Goal: Information Seeking & Learning: Learn about a topic

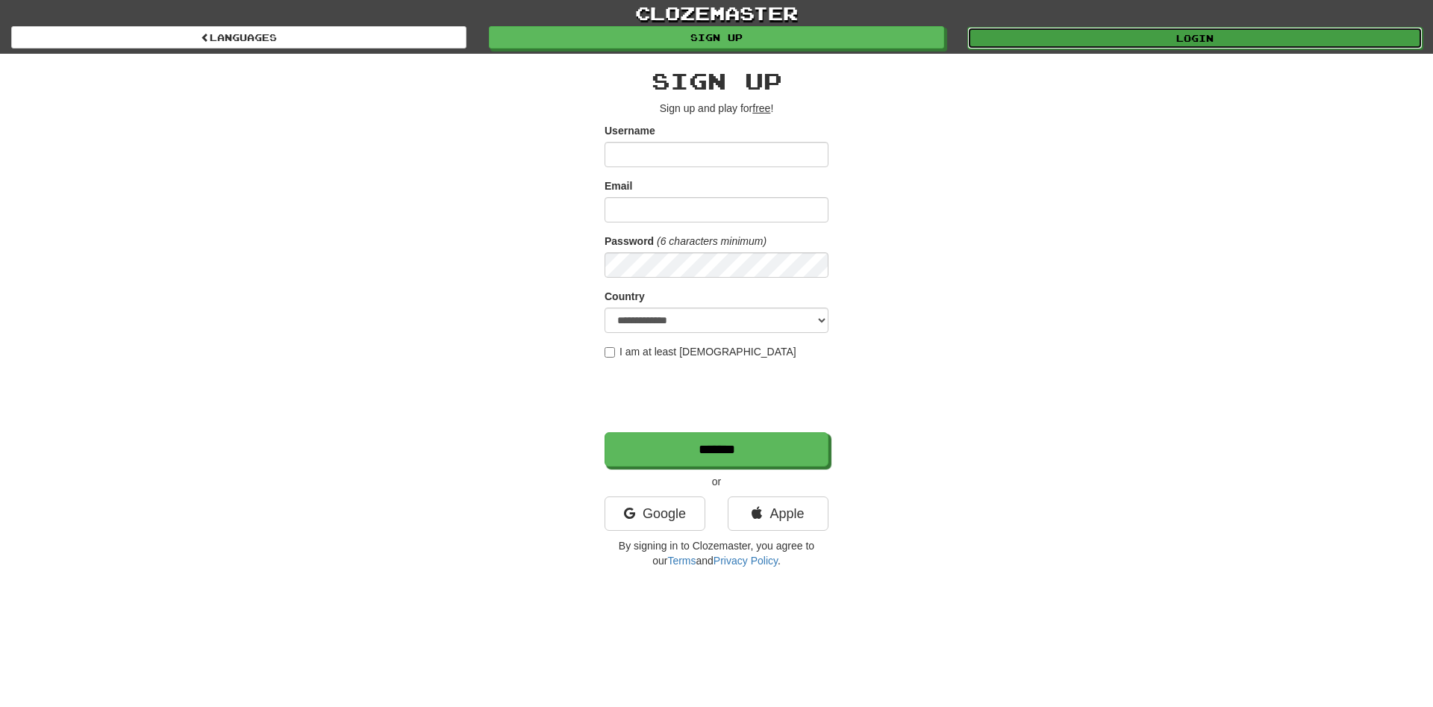
click at [1081, 37] on link "Login" at bounding box center [1194, 38] width 455 height 22
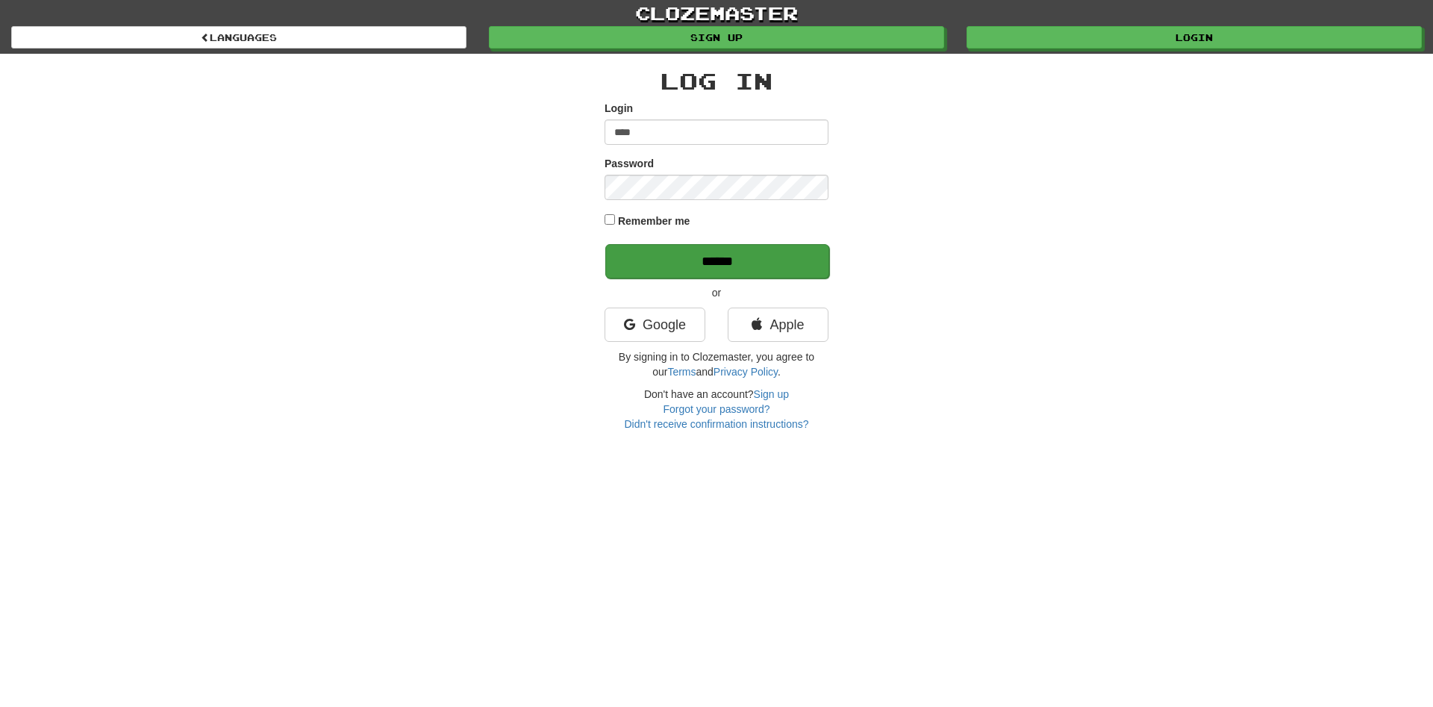
type input "****"
click at [697, 264] on input "******" at bounding box center [717, 261] width 224 height 34
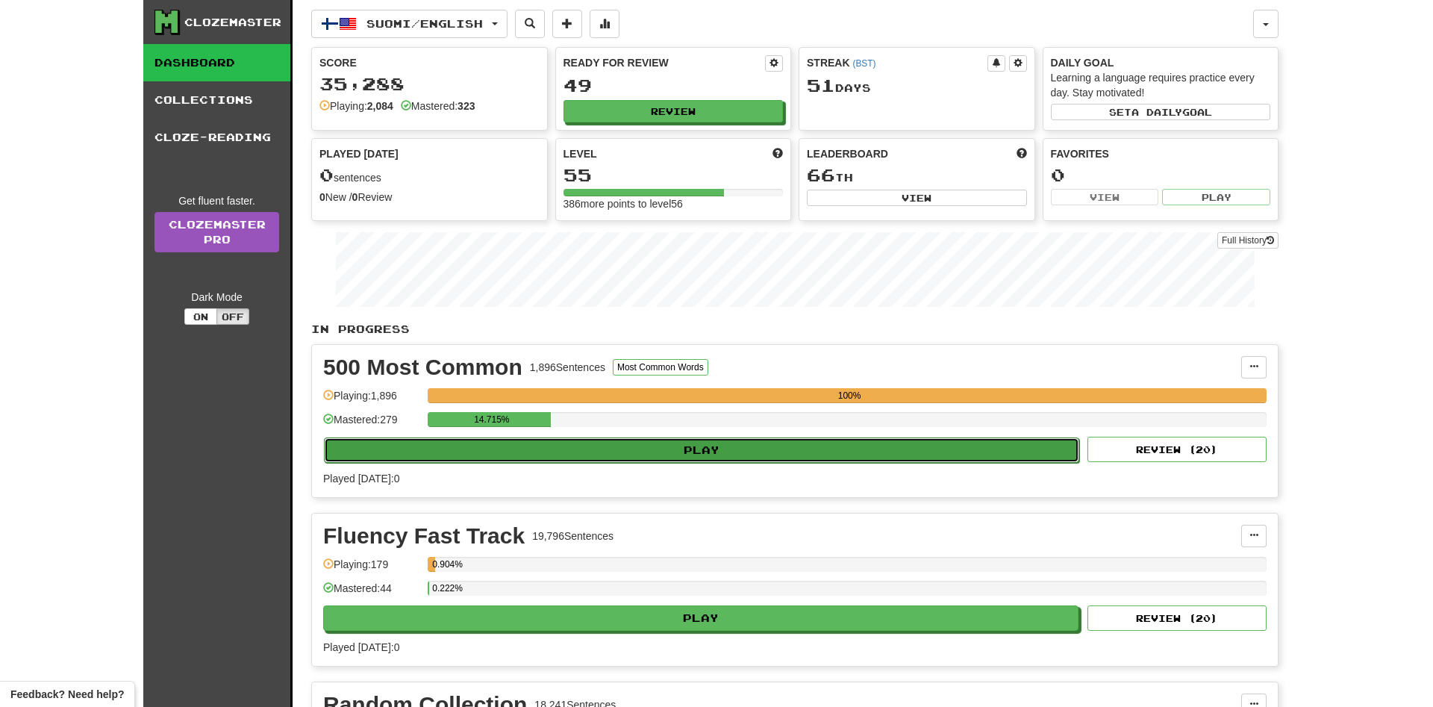
click at [711, 451] on button "Play" at bounding box center [701, 449] width 755 height 25
select select "**"
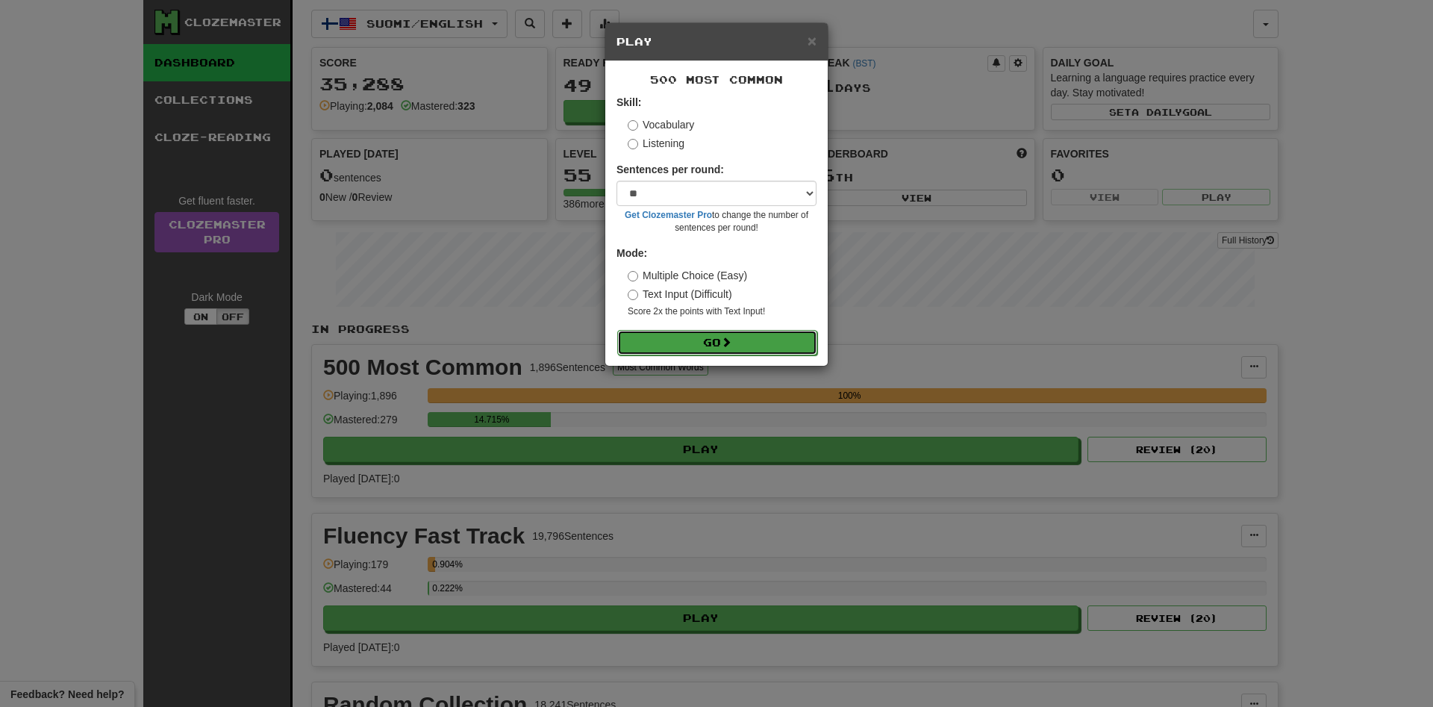
click at [691, 352] on button "Go" at bounding box center [717, 342] width 200 height 25
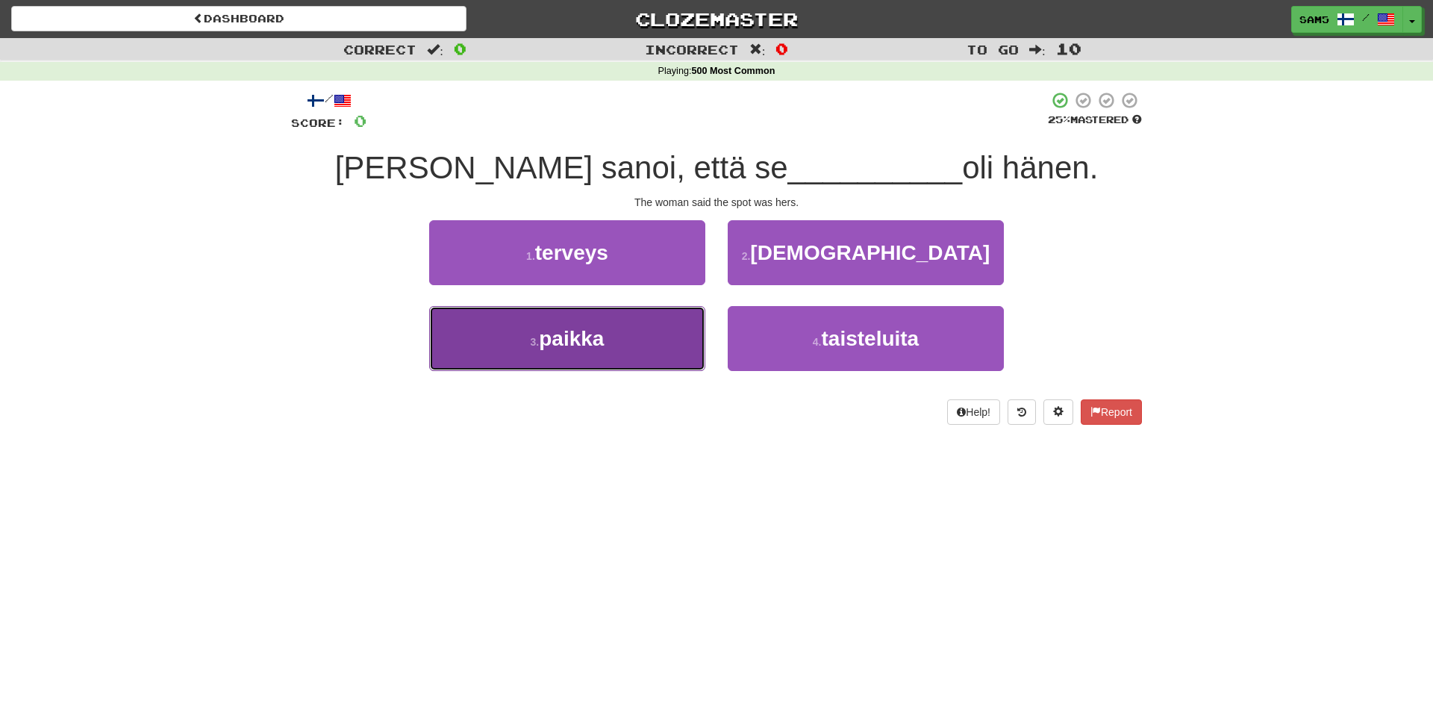
click at [644, 325] on button "3 . paikka" at bounding box center [567, 338] width 276 height 65
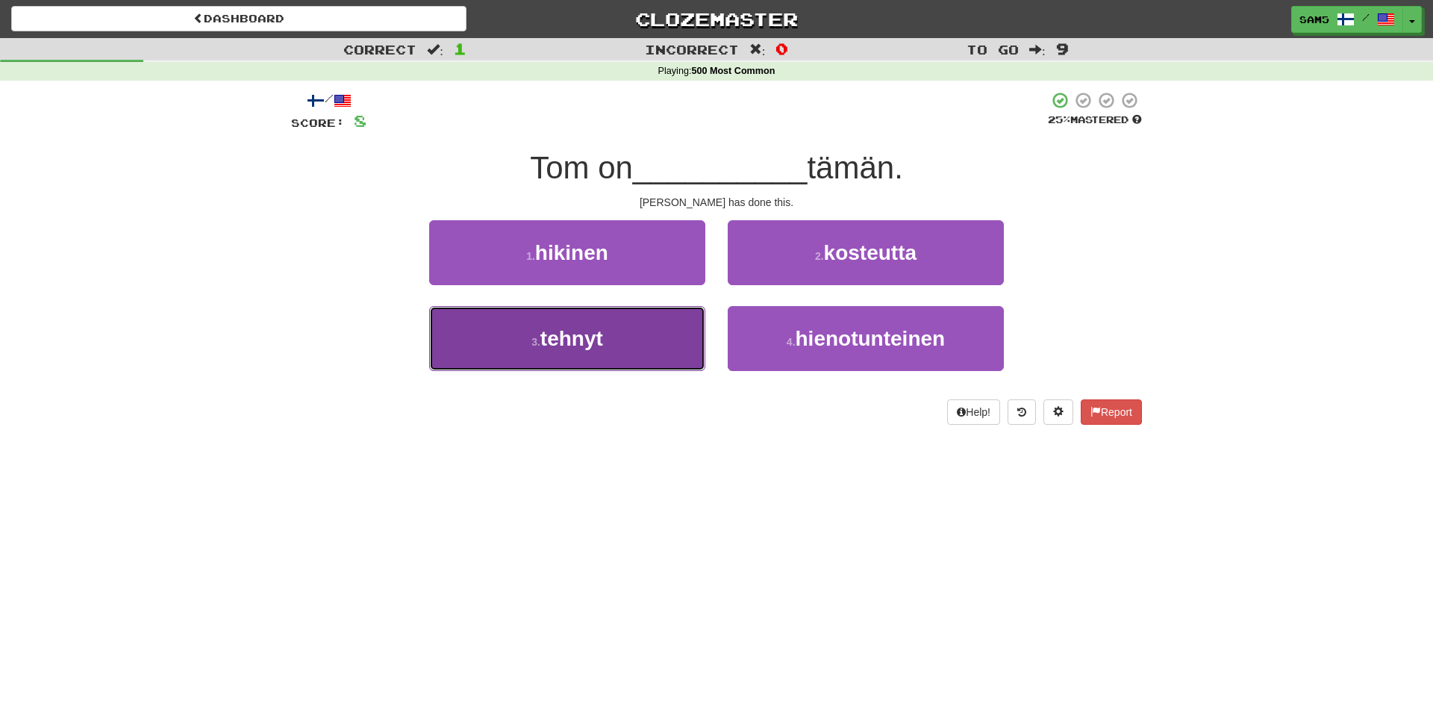
click at [638, 322] on button "3 . tehnyt" at bounding box center [567, 338] width 276 height 65
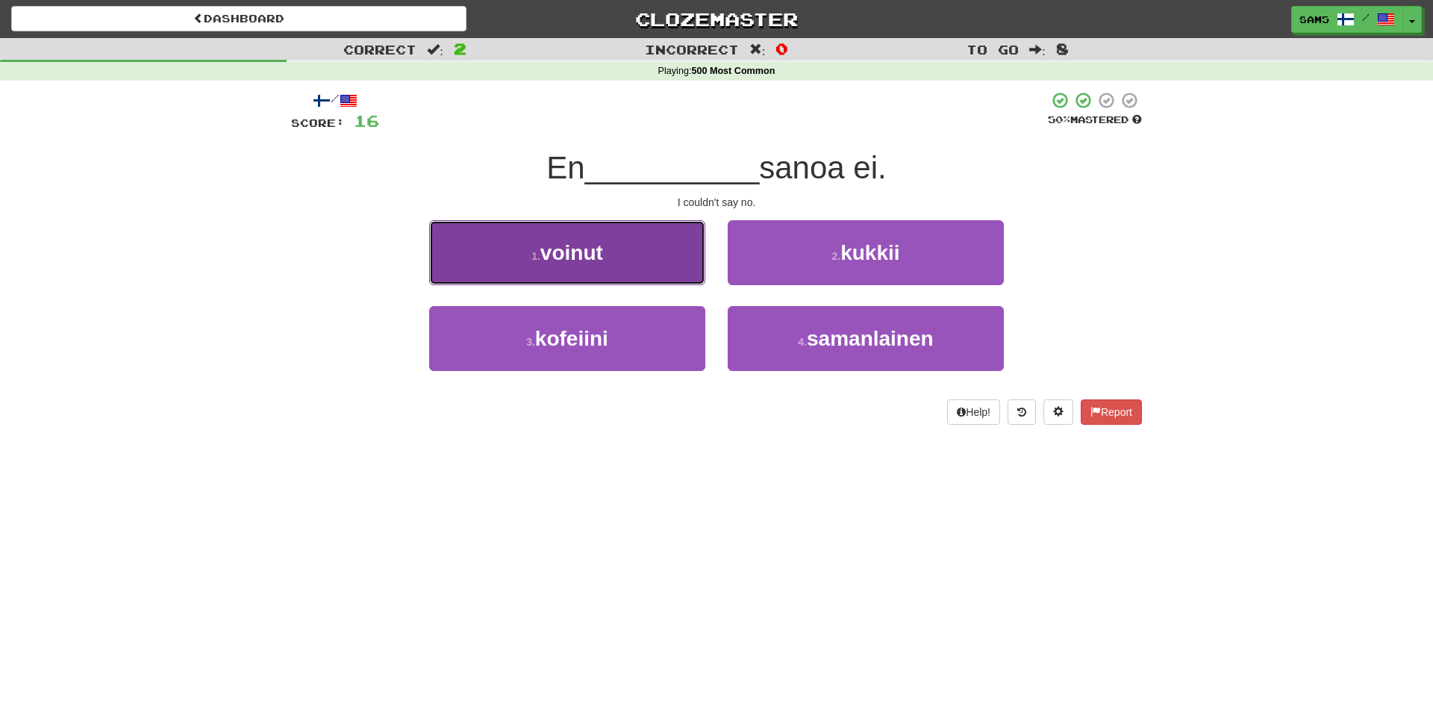
click at [637, 263] on button "1 . voinut" at bounding box center [567, 252] width 276 height 65
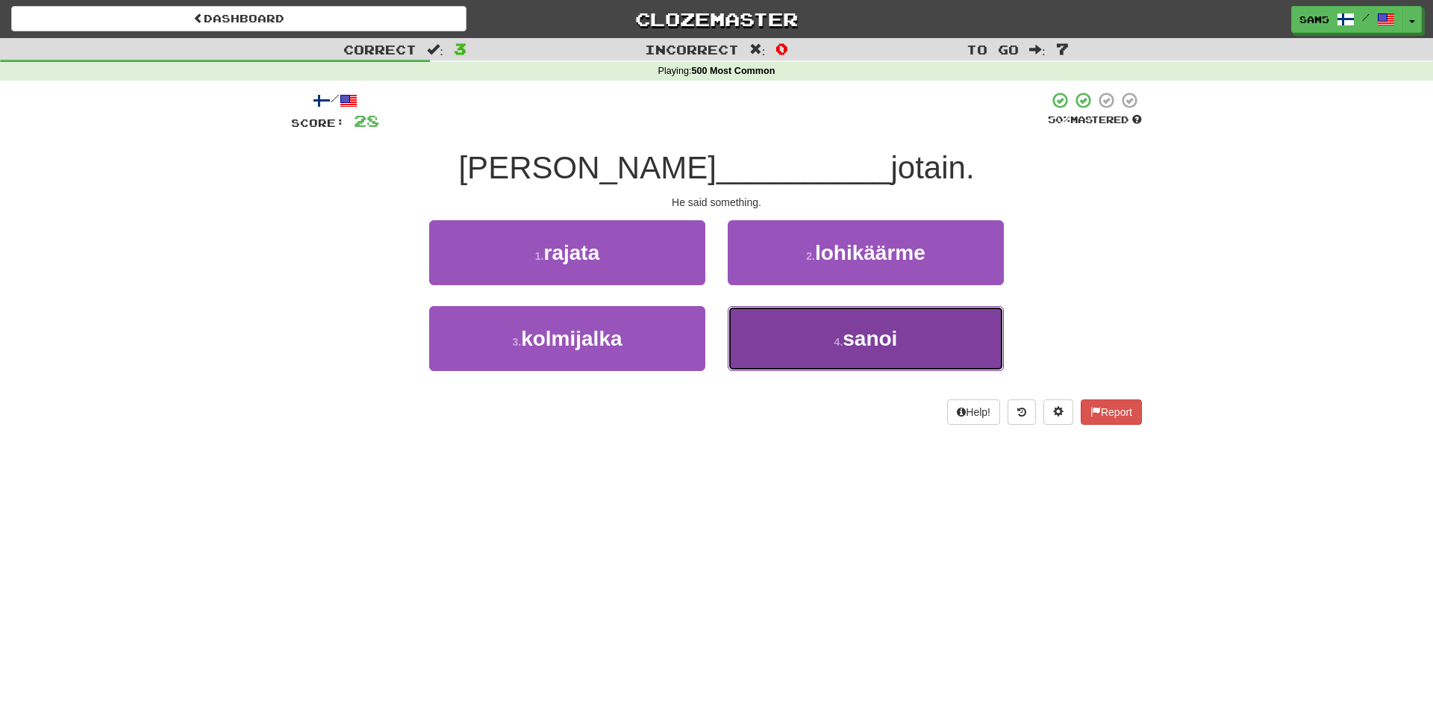
click at [857, 349] on span "sanoi" at bounding box center [870, 338] width 54 height 23
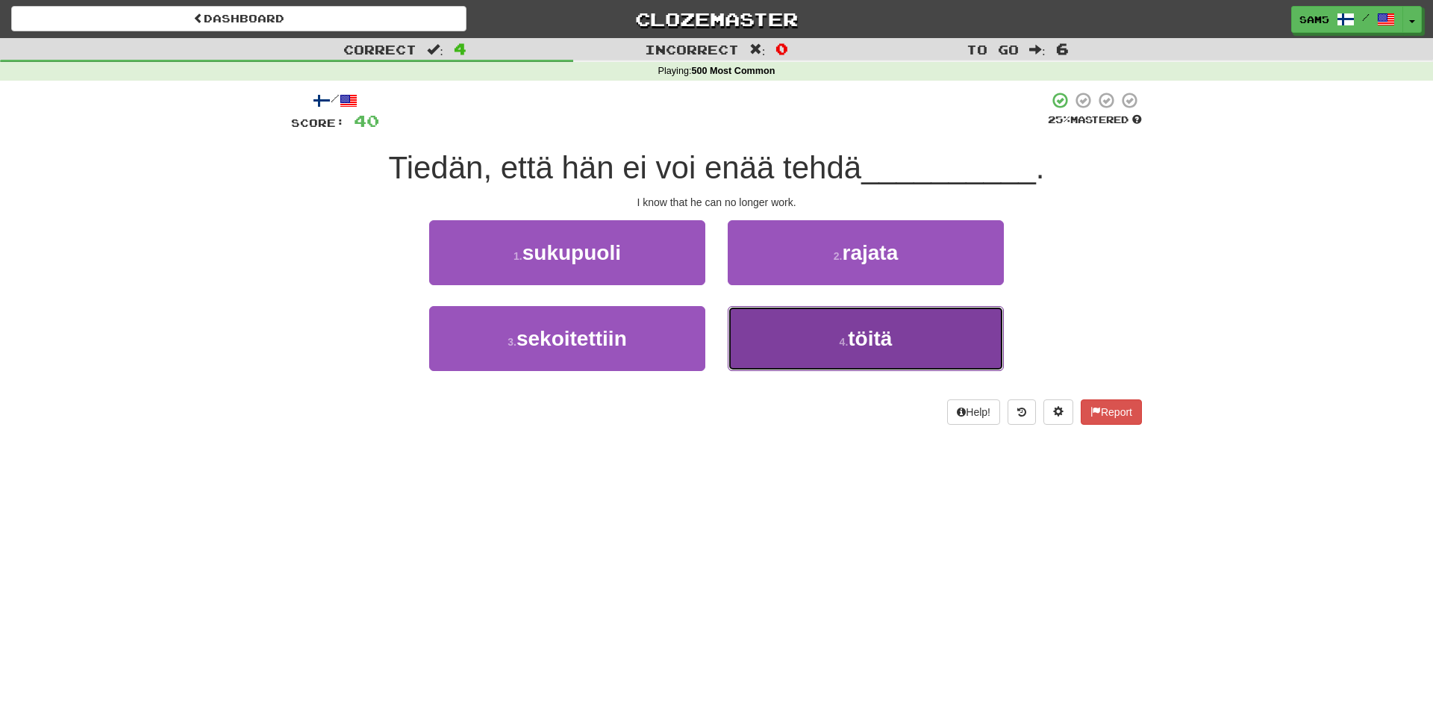
click at [772, 347] on button "4 . töitä" at bounding box center [866, 338] width 276 height 65
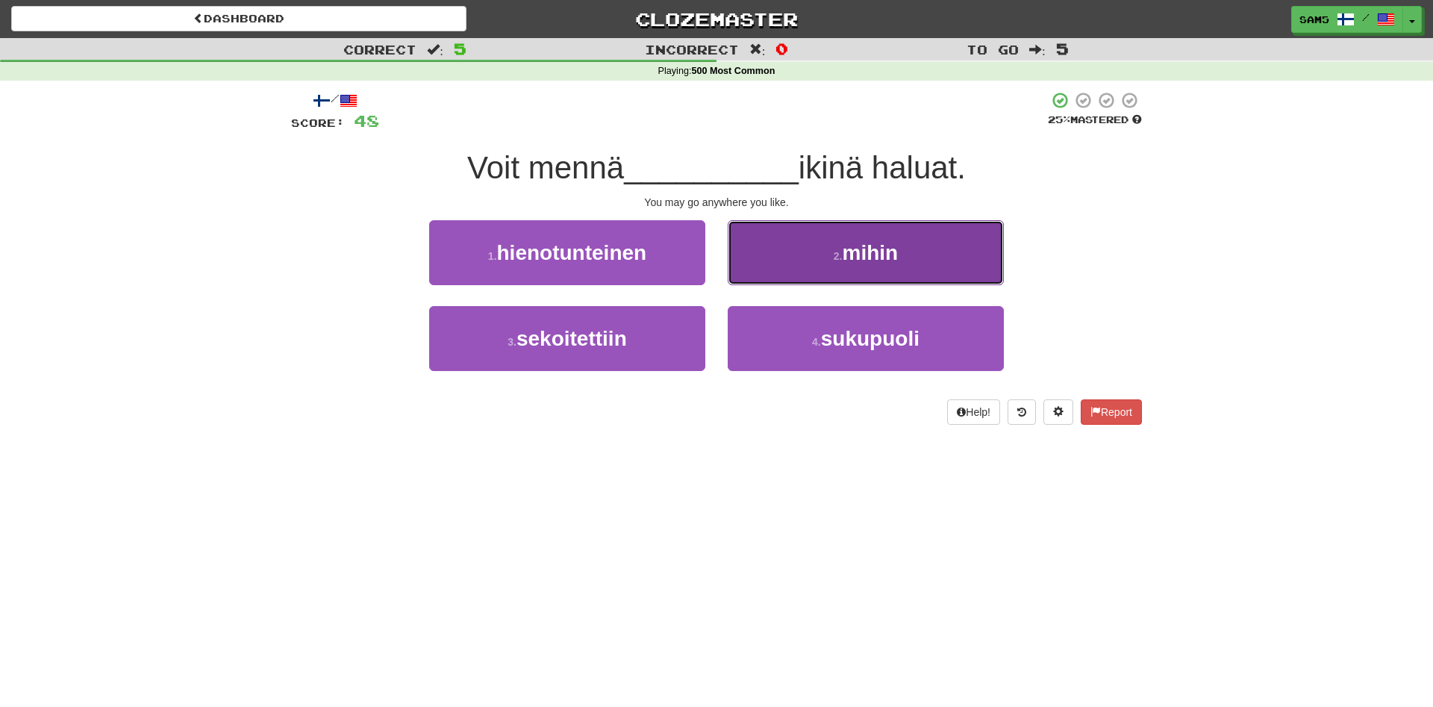
click at [764, 258] on button "2 . mihin" at bounding box center [866, 252] width 276 height 65
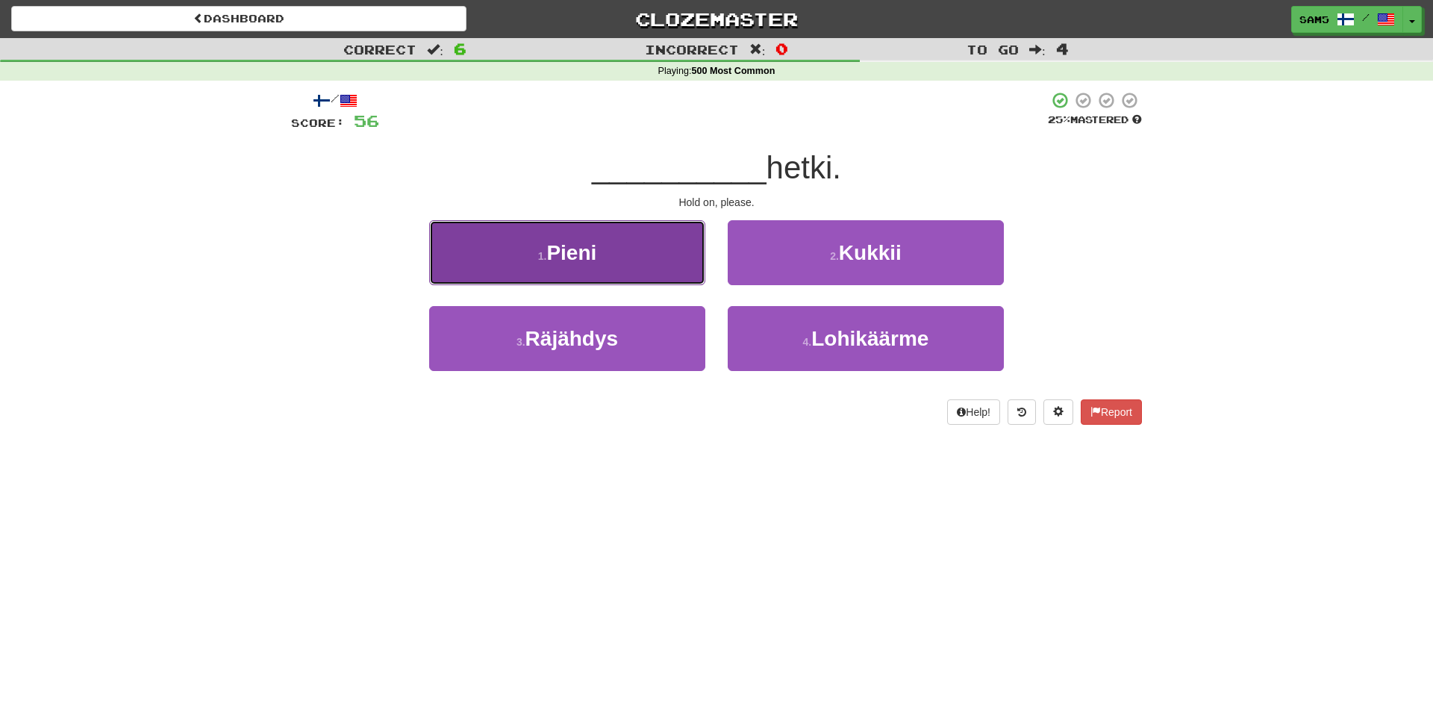
click at [646, 275] on button "1 . Pieni" at bounding box center [567, 252] width 276 height 65
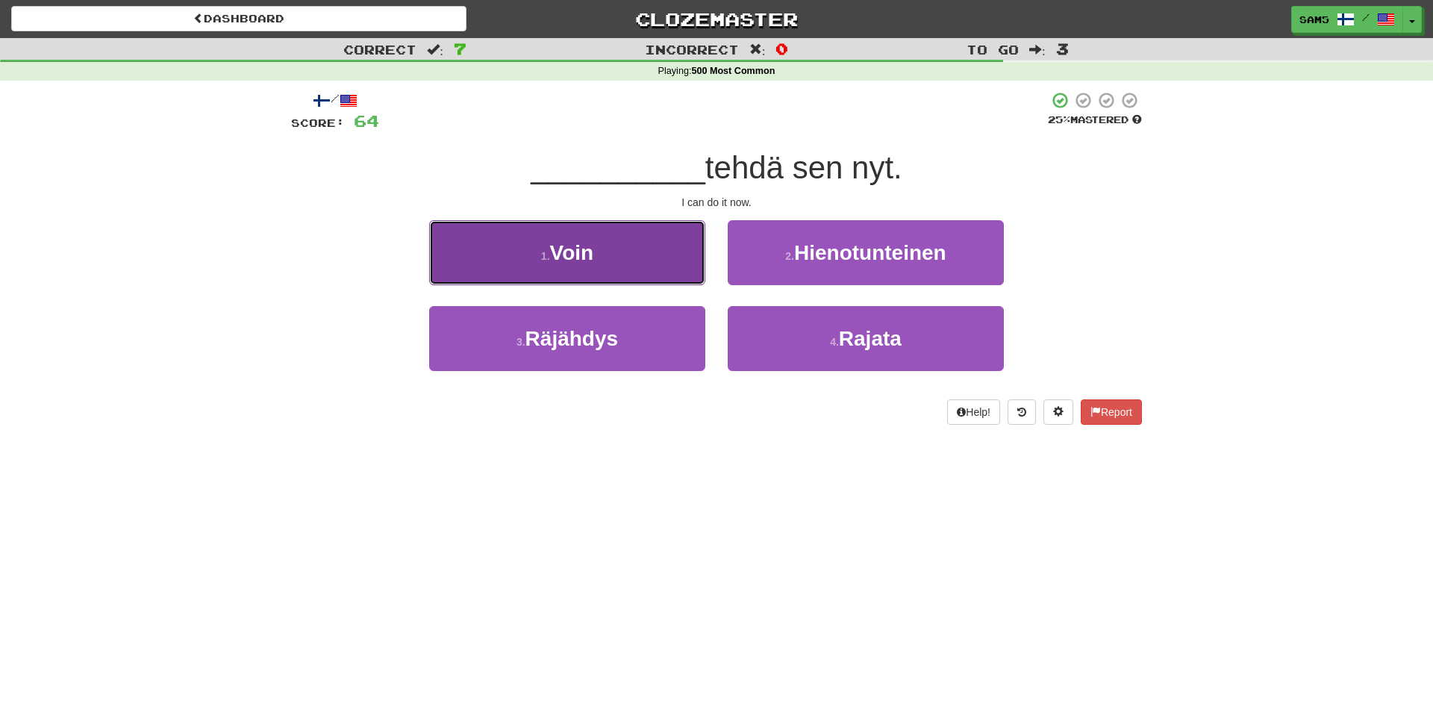
click at [643, 275] on button "1 . Voin" at bounding box center [567, 252] width 276 height 65
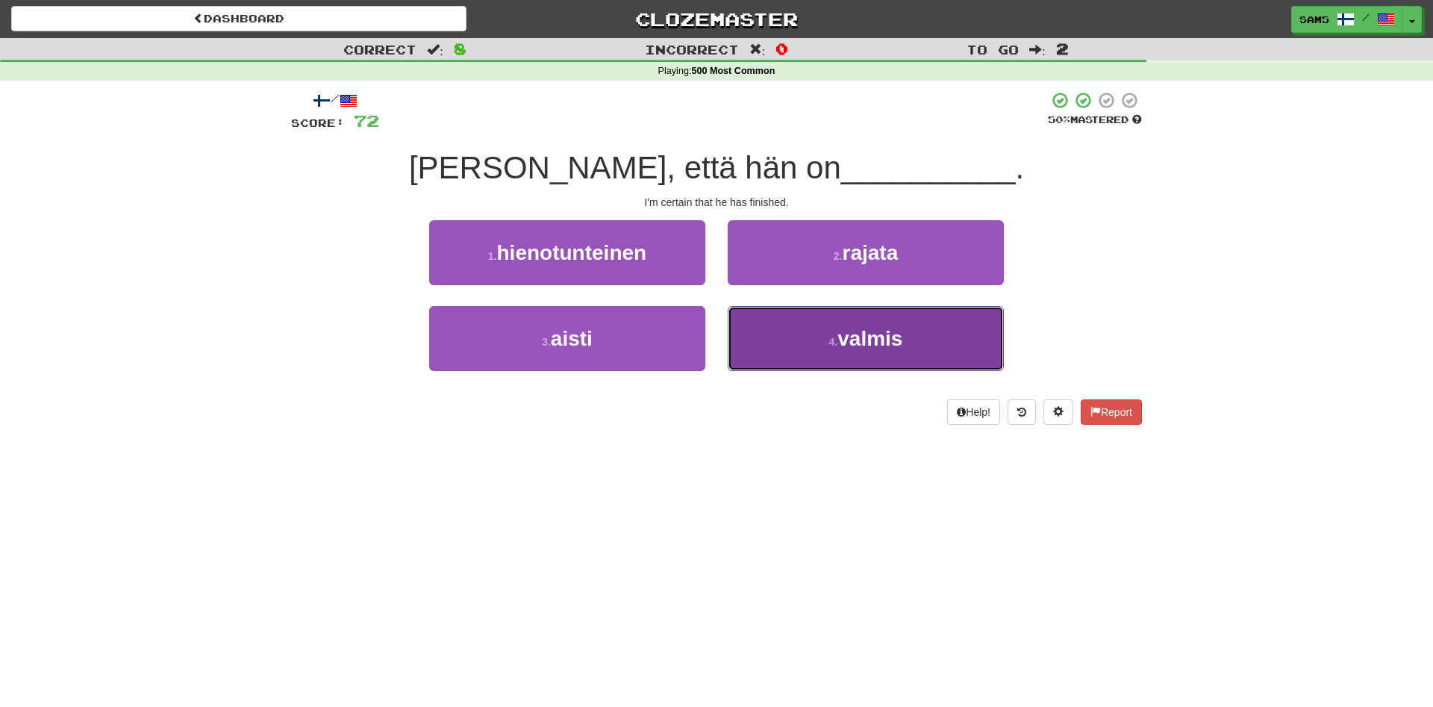
click at [808, 360] on button "4 . valmis" at bounding box center [866, 338] width 276 height 65
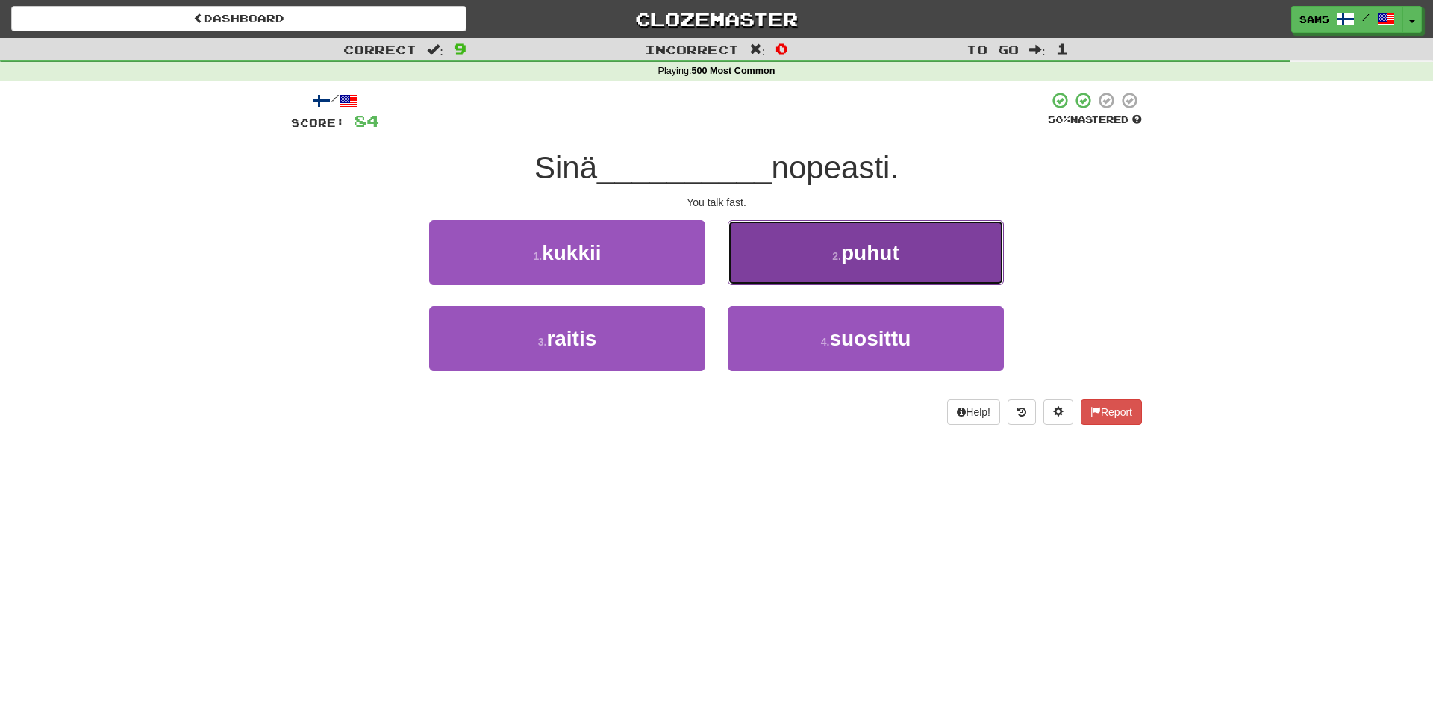
click at [774, 254] on button "2 . puhut" at bounding box center [866, 252] width 276 height 65
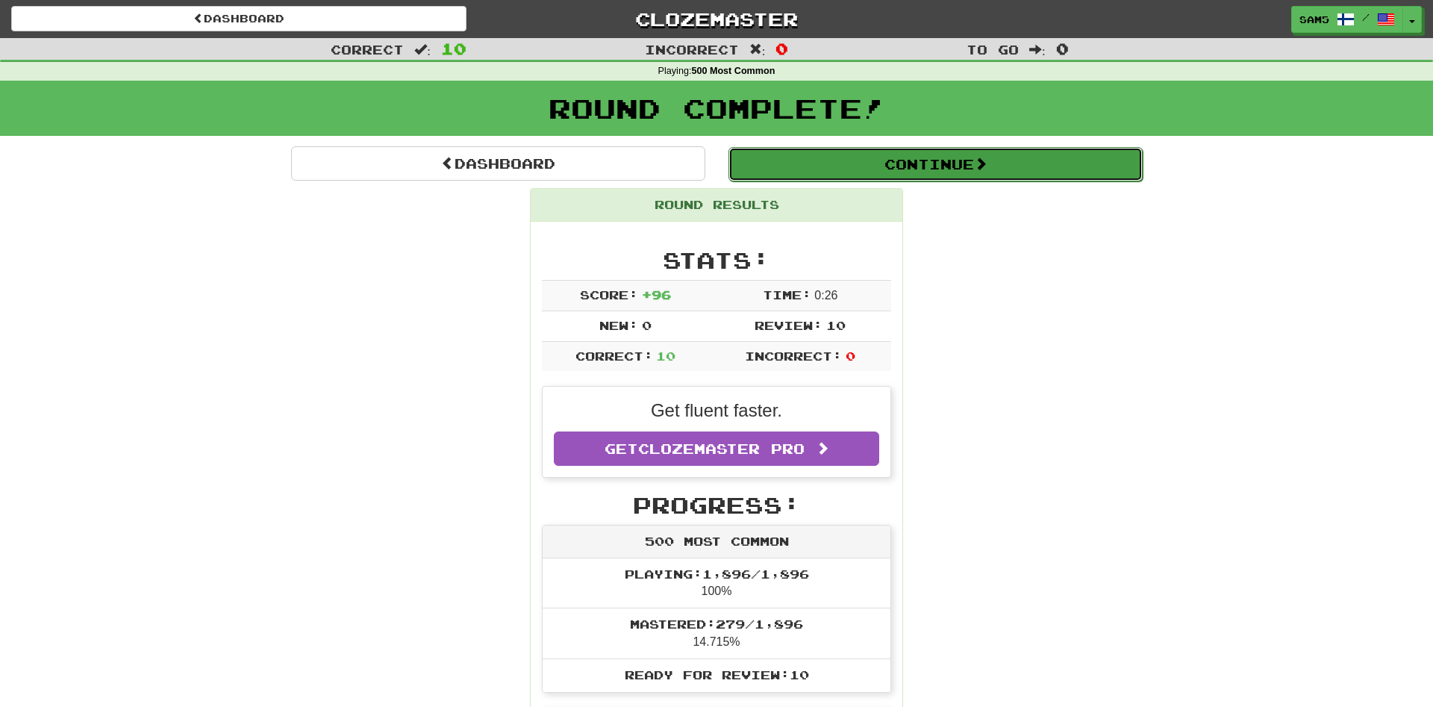
click at [866, 164] on button "Continue" at bounding box center [935, 164] width 414 height 34
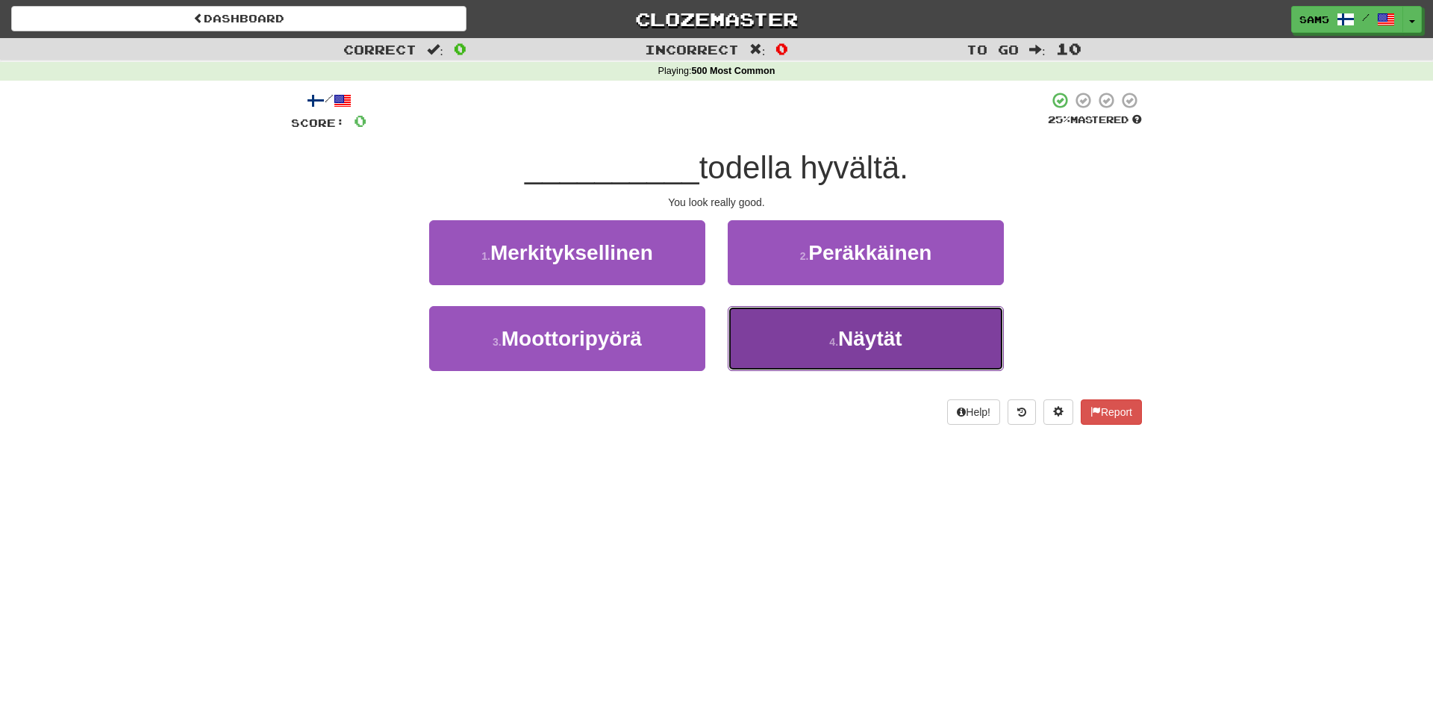
click at [763, 337] on button "4 . Näytät" at bounding box center [866, 338] width 276 height 65
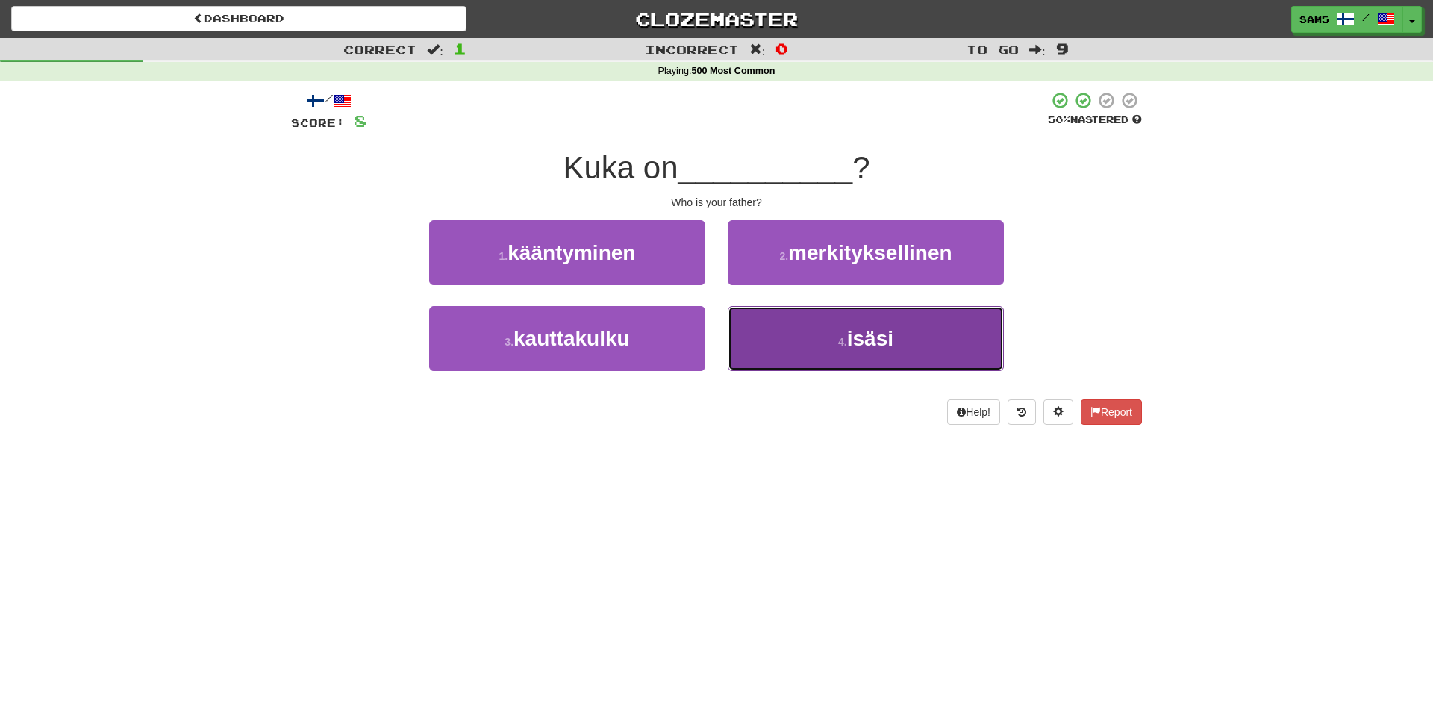
click at [739, 354] on button "4 . isäsi" at bounding box center [866, 338] width 276 height 65
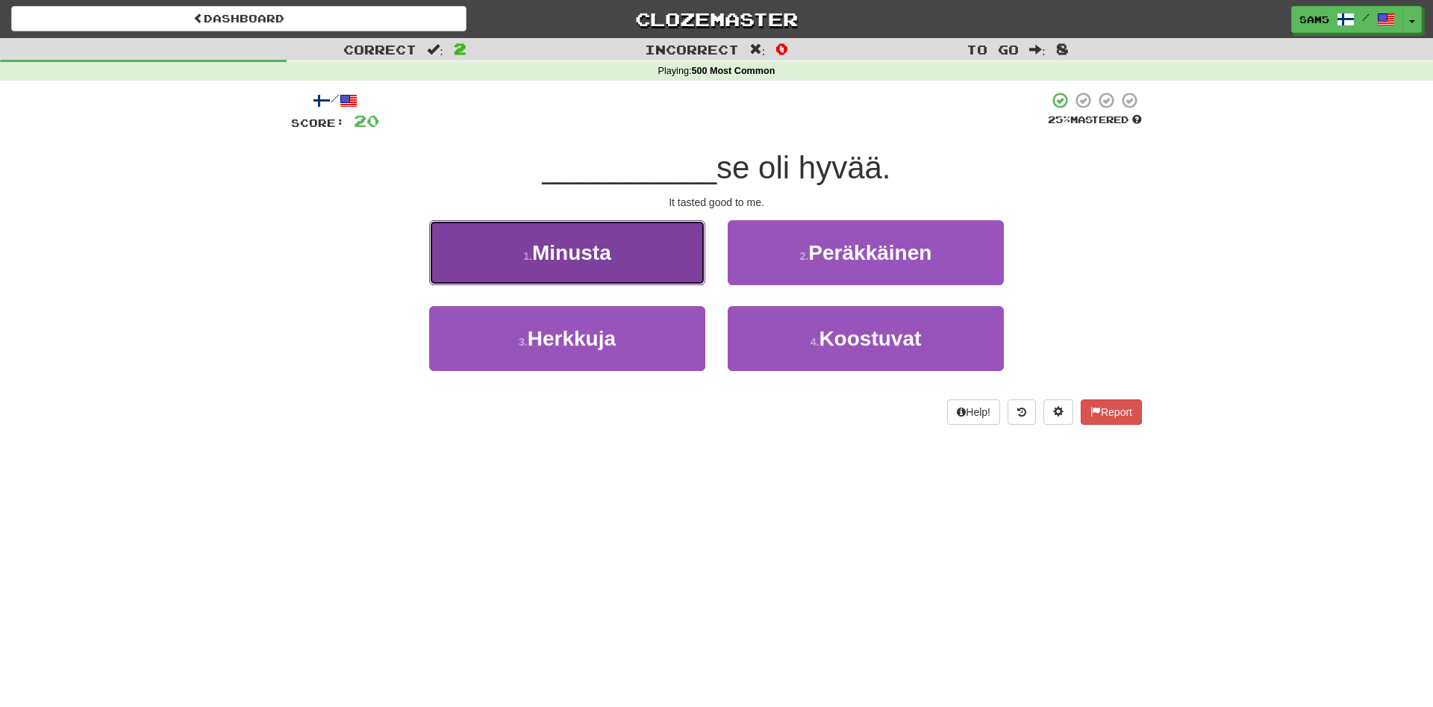
click at [628, 250] on button "1 . Minusta" at bounding box center [567, 252] width 276 height 65
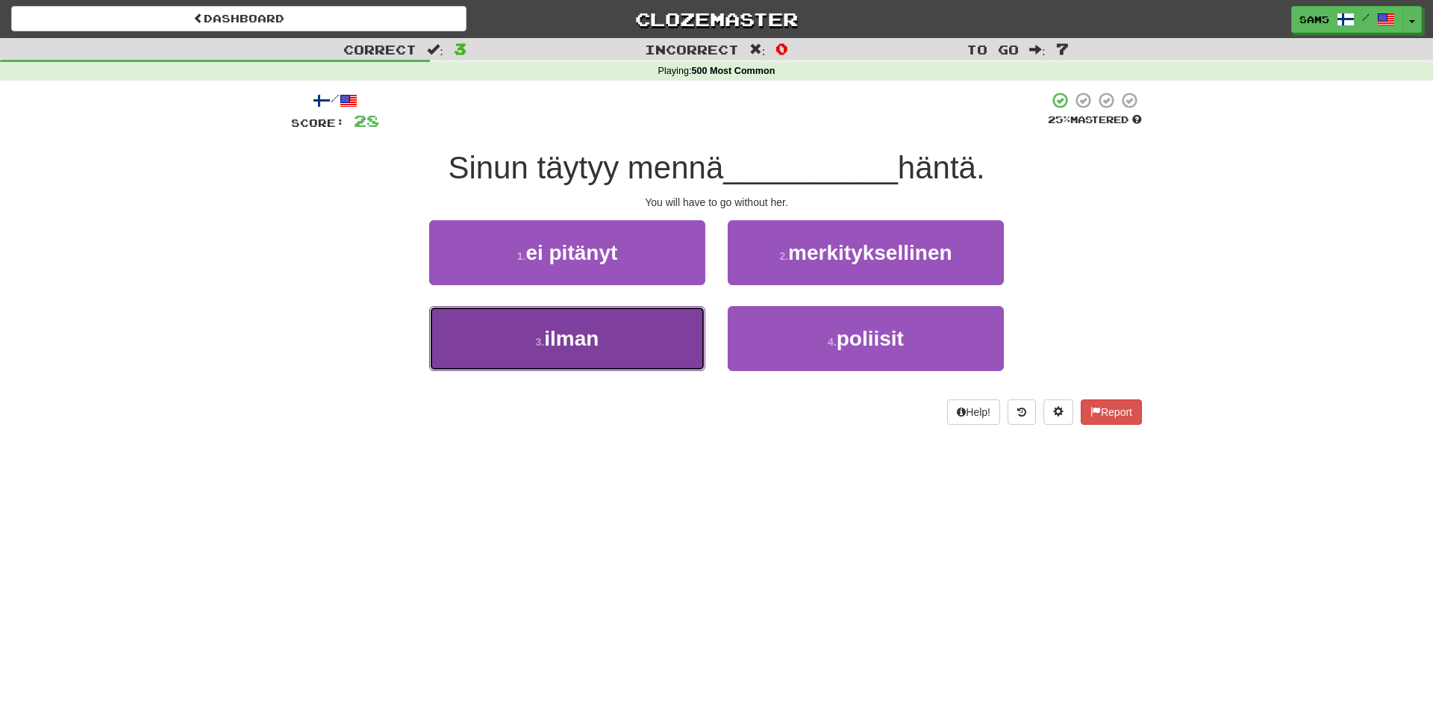
click at [610, 331] on button "3 . ilman" at bounding box center [567, 338] width 276 height 65
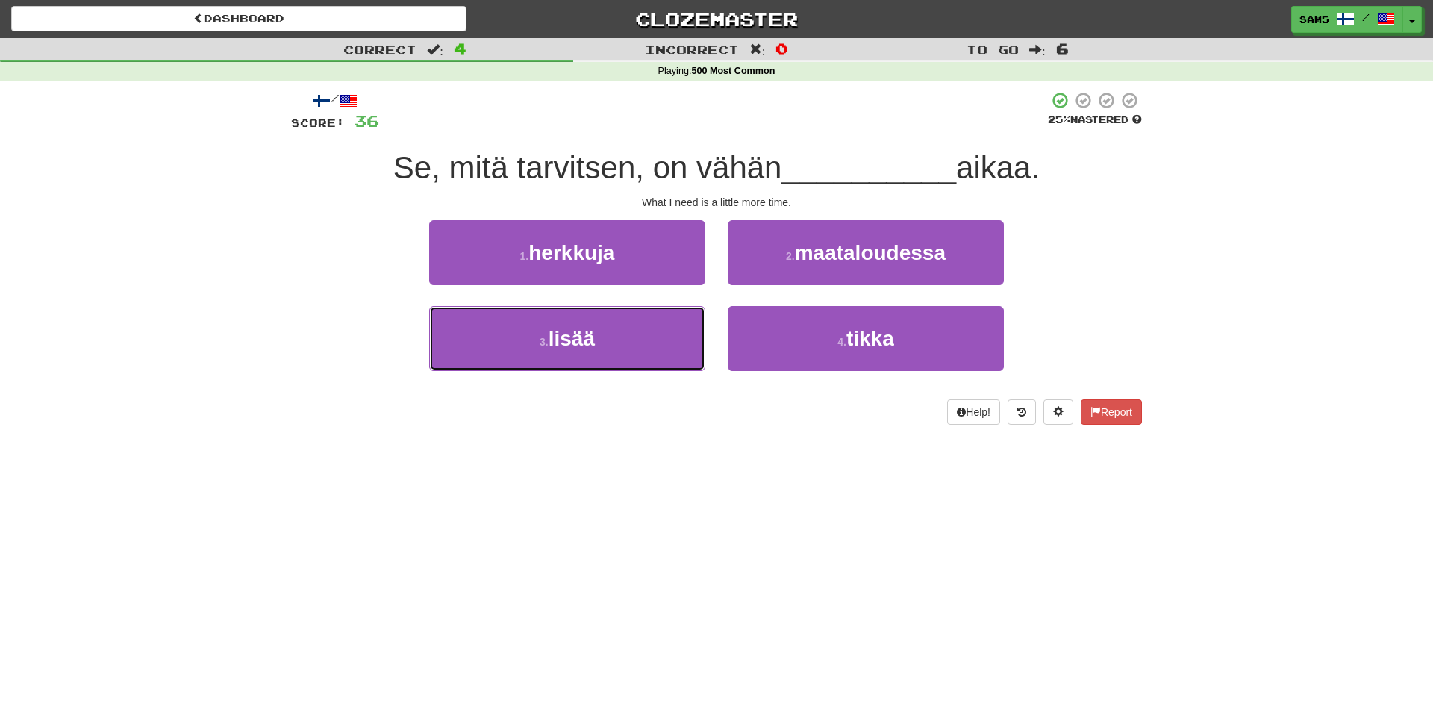
click at [610, 331] on button "3 . lisää" at bounding box center [567, 338] width 276 height 65
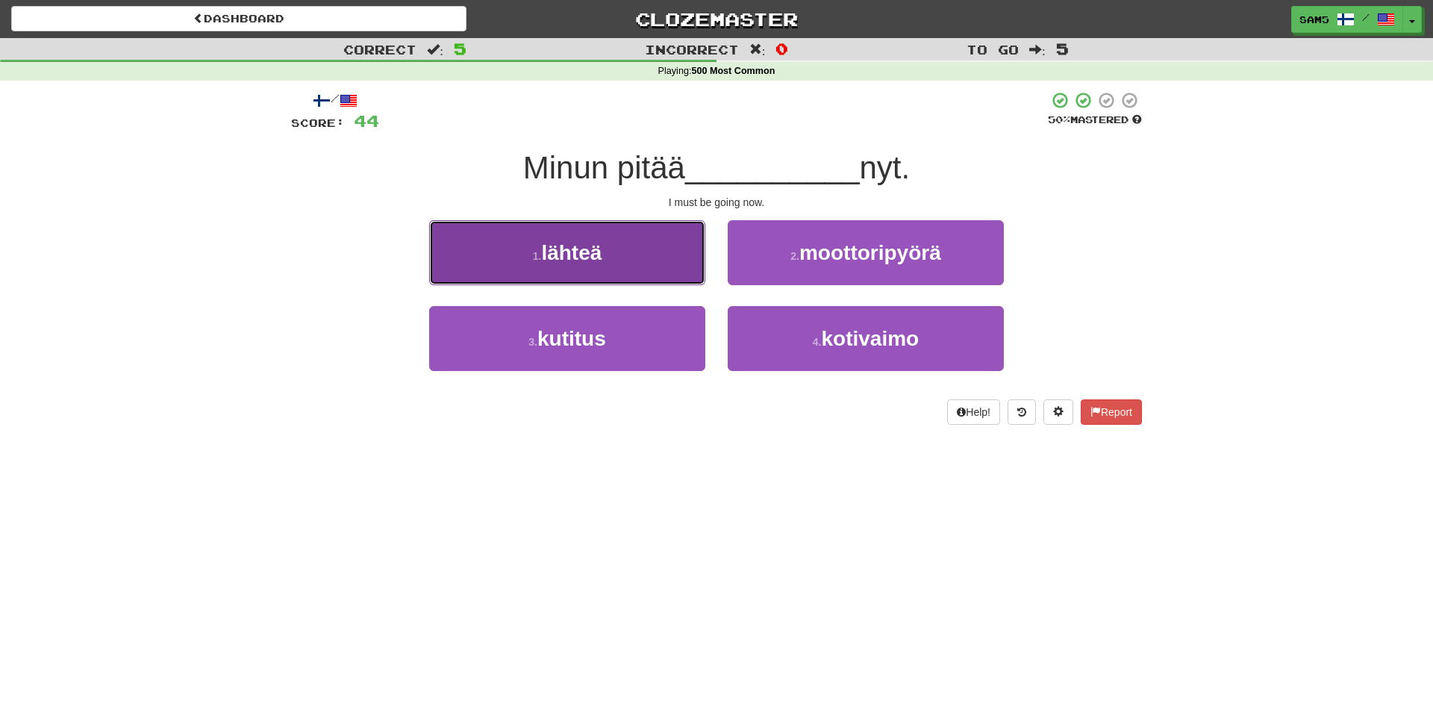
click at [623, 255] on button "1 . lähteä" at bounding box center [567, 252] width 276 height 65
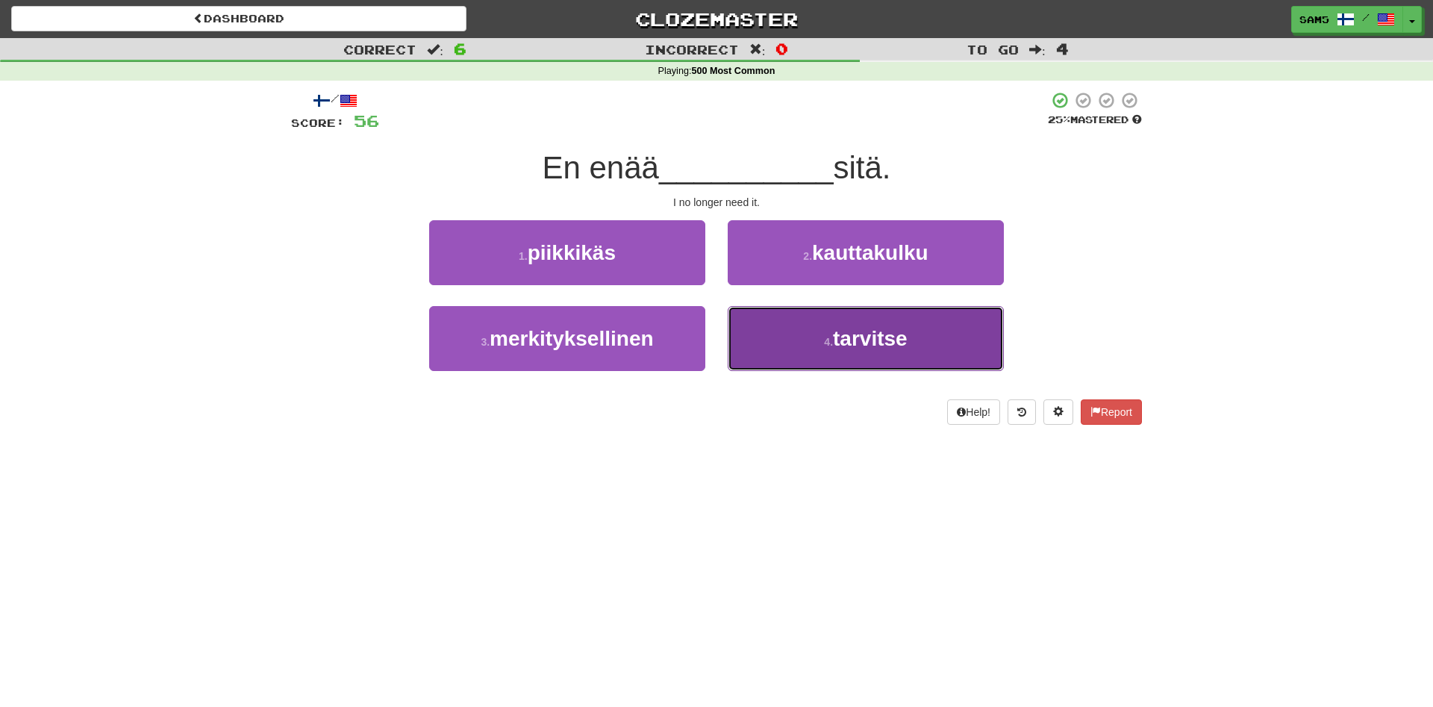
click at [838, 347] on span "tarvitse" at bounding box center [870, 338] width 75 height 23
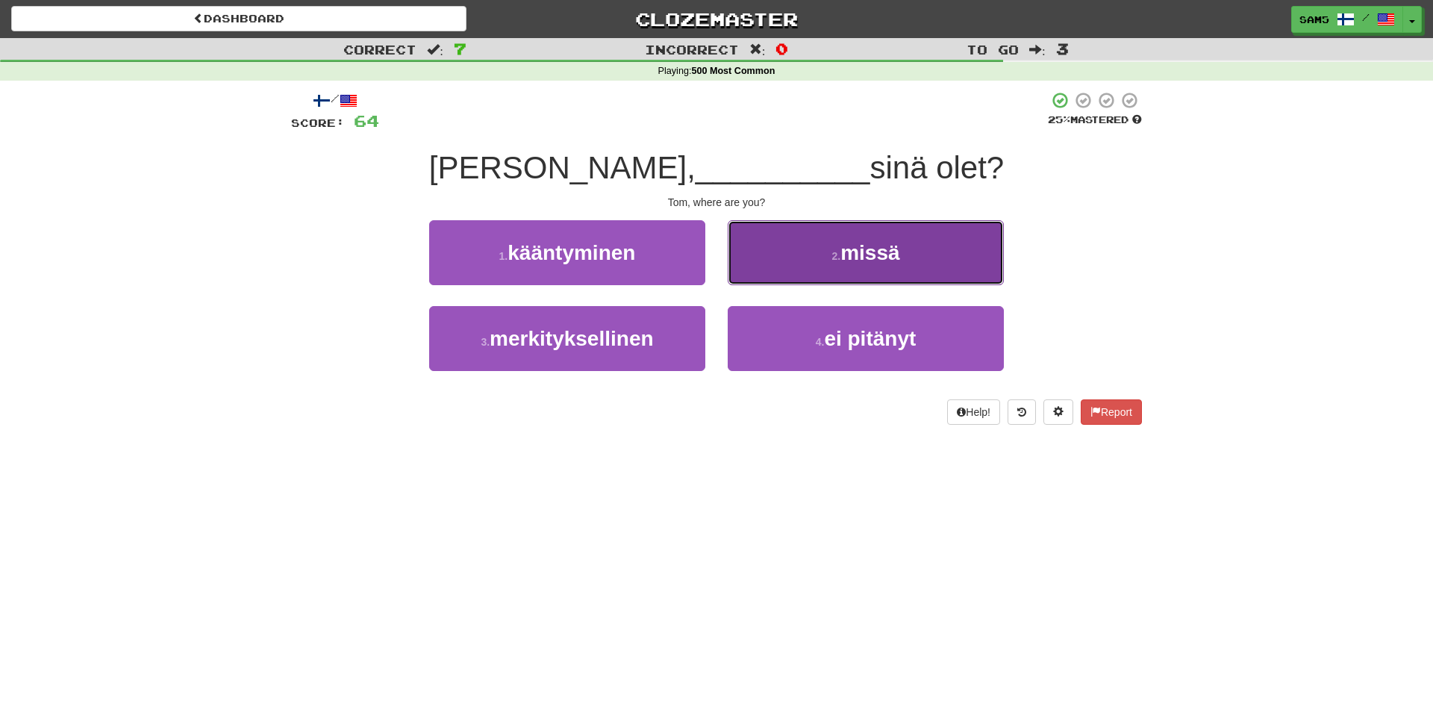
click at [806, 260] on button "2 . missä" at bounding box center [866, 252] width 276 height 65
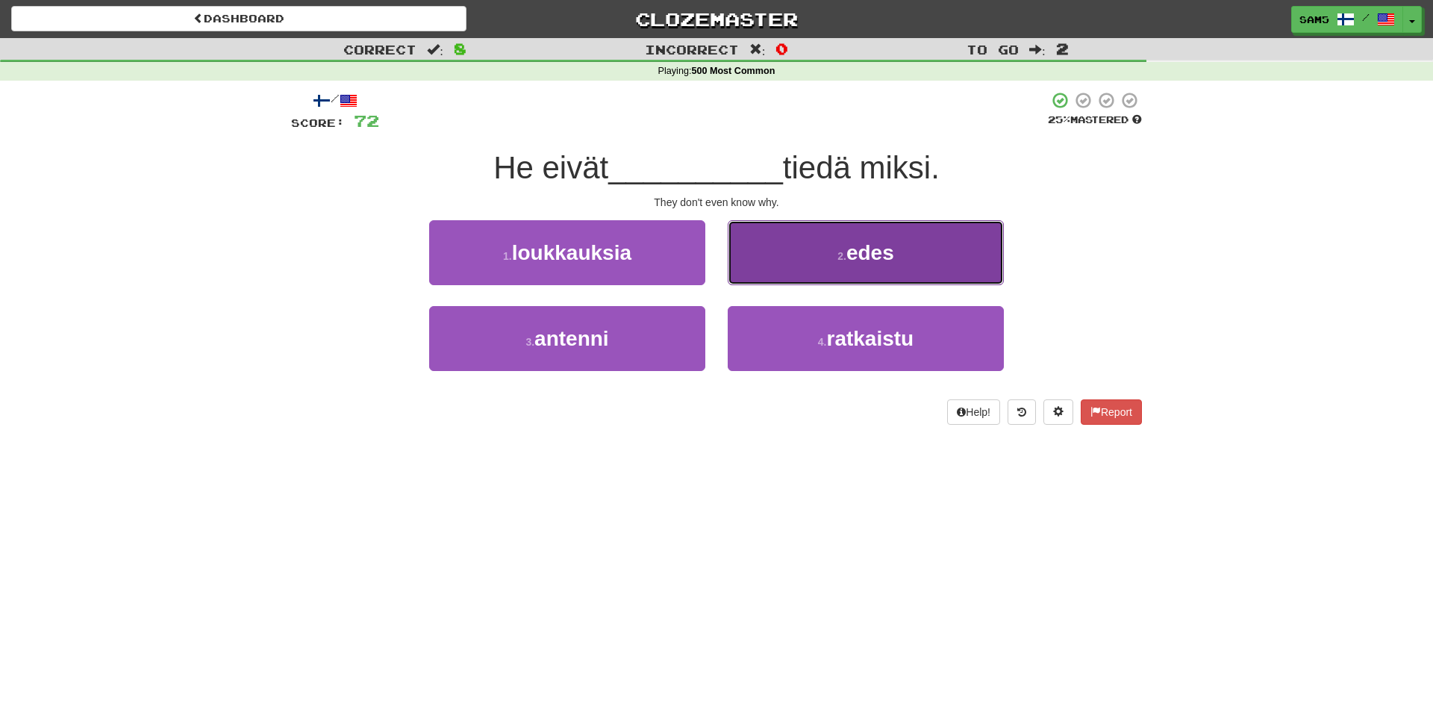
click at [779, 267] on button "2 . edes" at bounding box center [866, 252] width 276 height 65
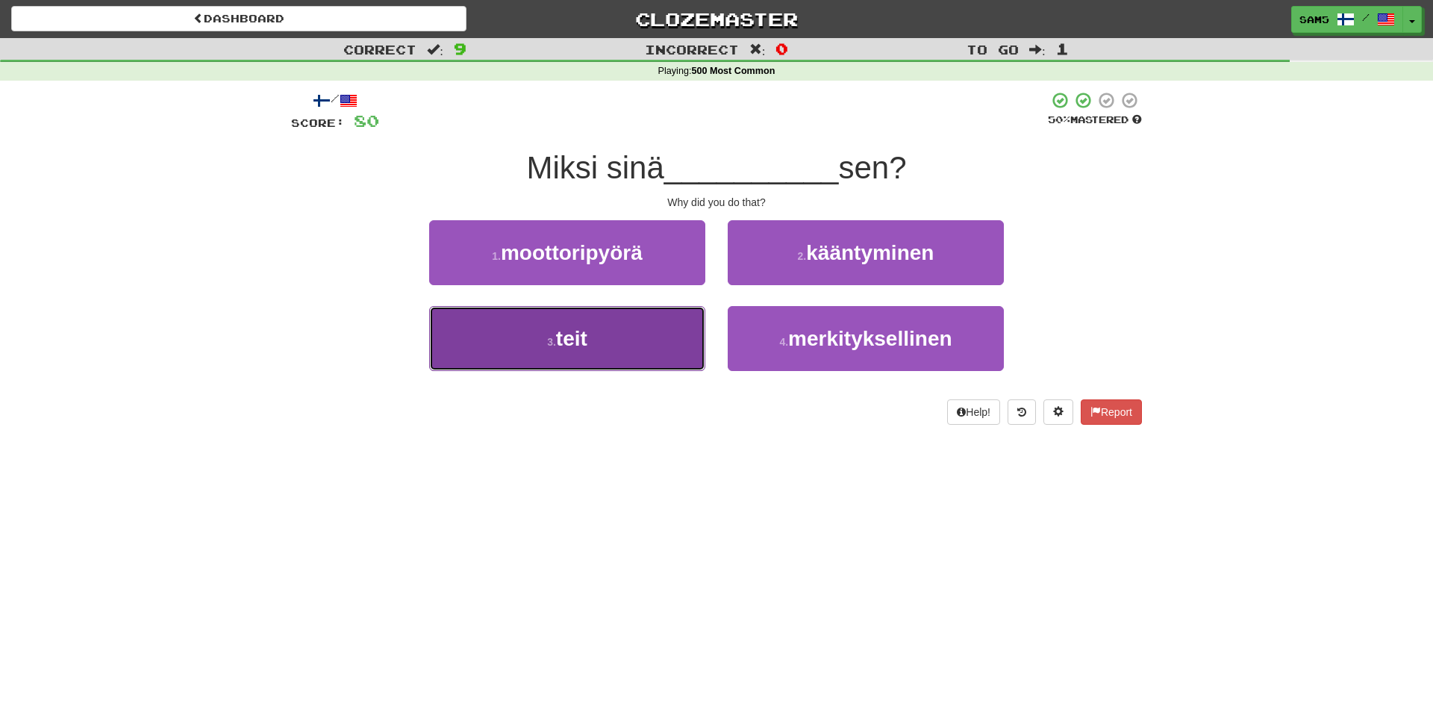
click at [669, 337] on button "3 . teit" at bounding box center [567, 338] width 276 height 65
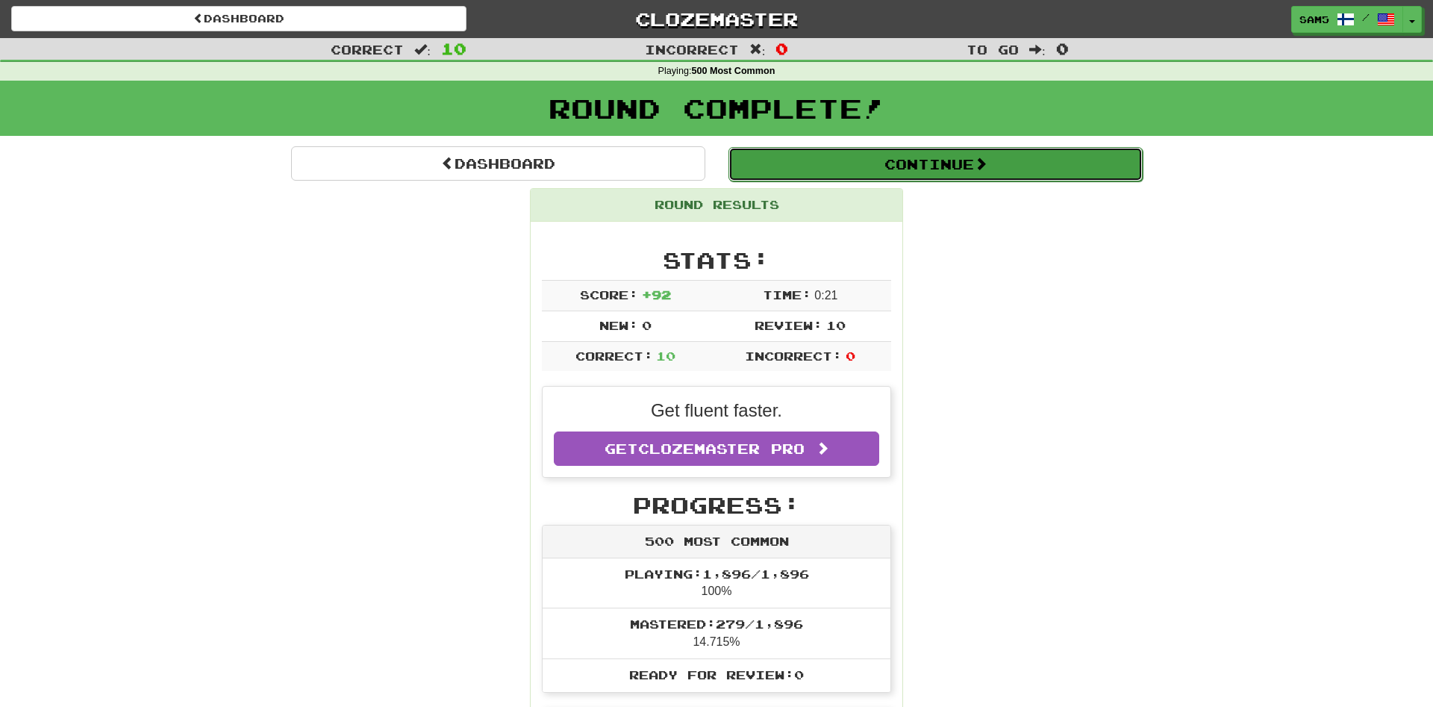
click at [867, 160] on button "Continue" at bounding box center [935, 164] width 414 height 34
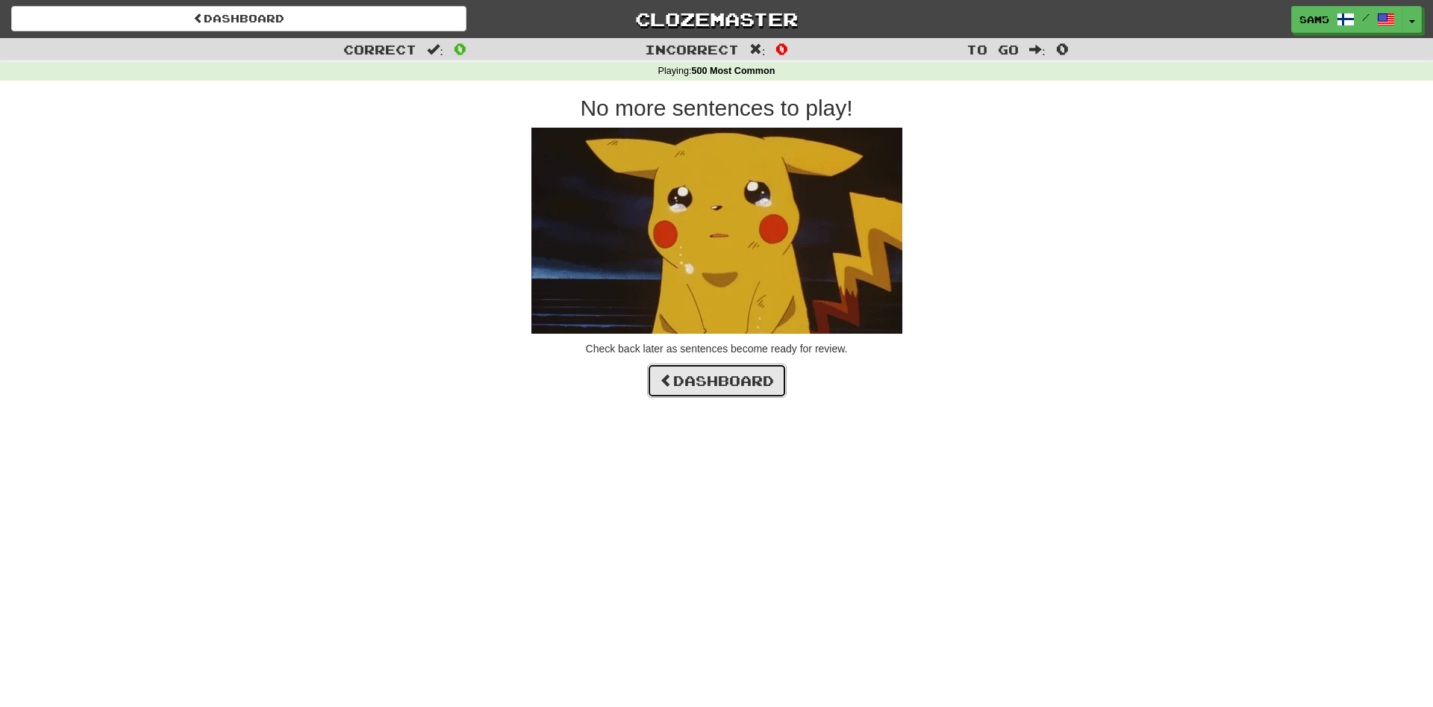
click at [730, 391] on link "Dashboard" at bounding box center [717, 380] width 140 height 34
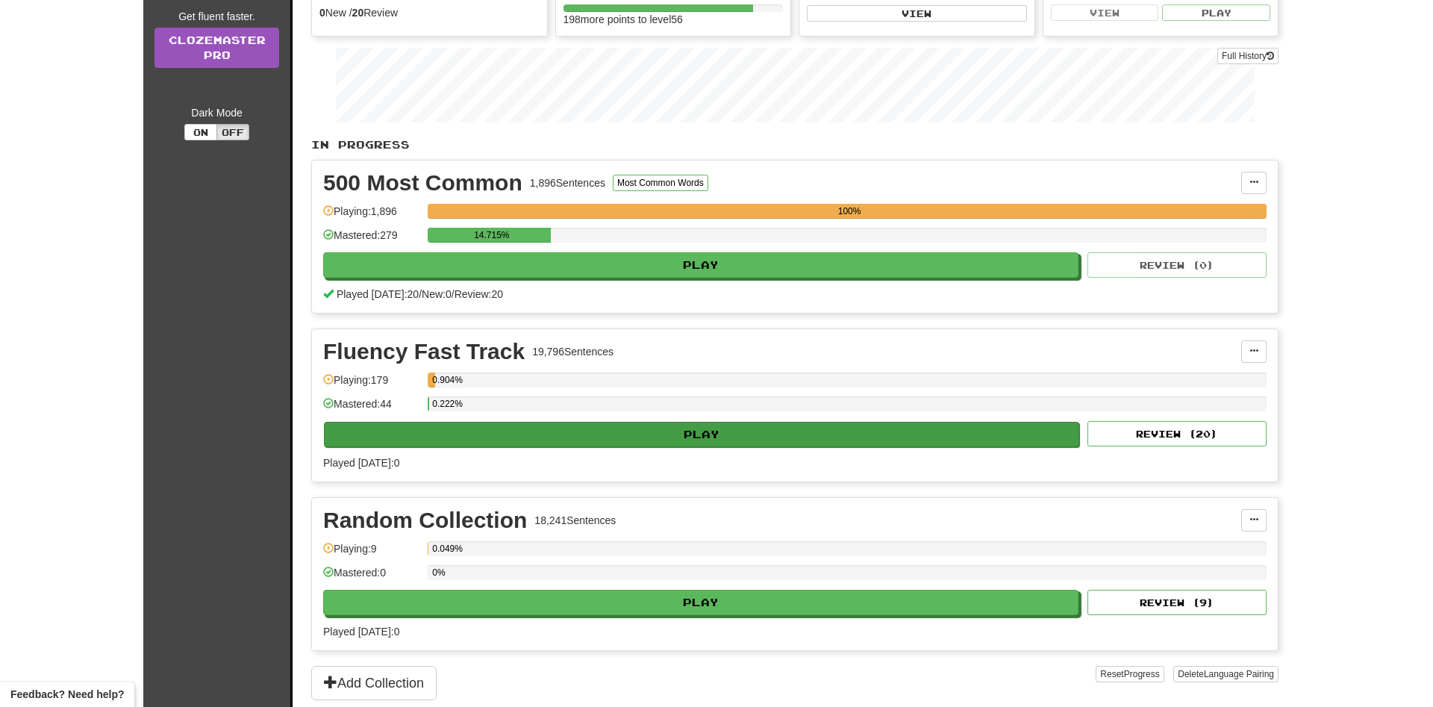
scroll to position [228, 0]
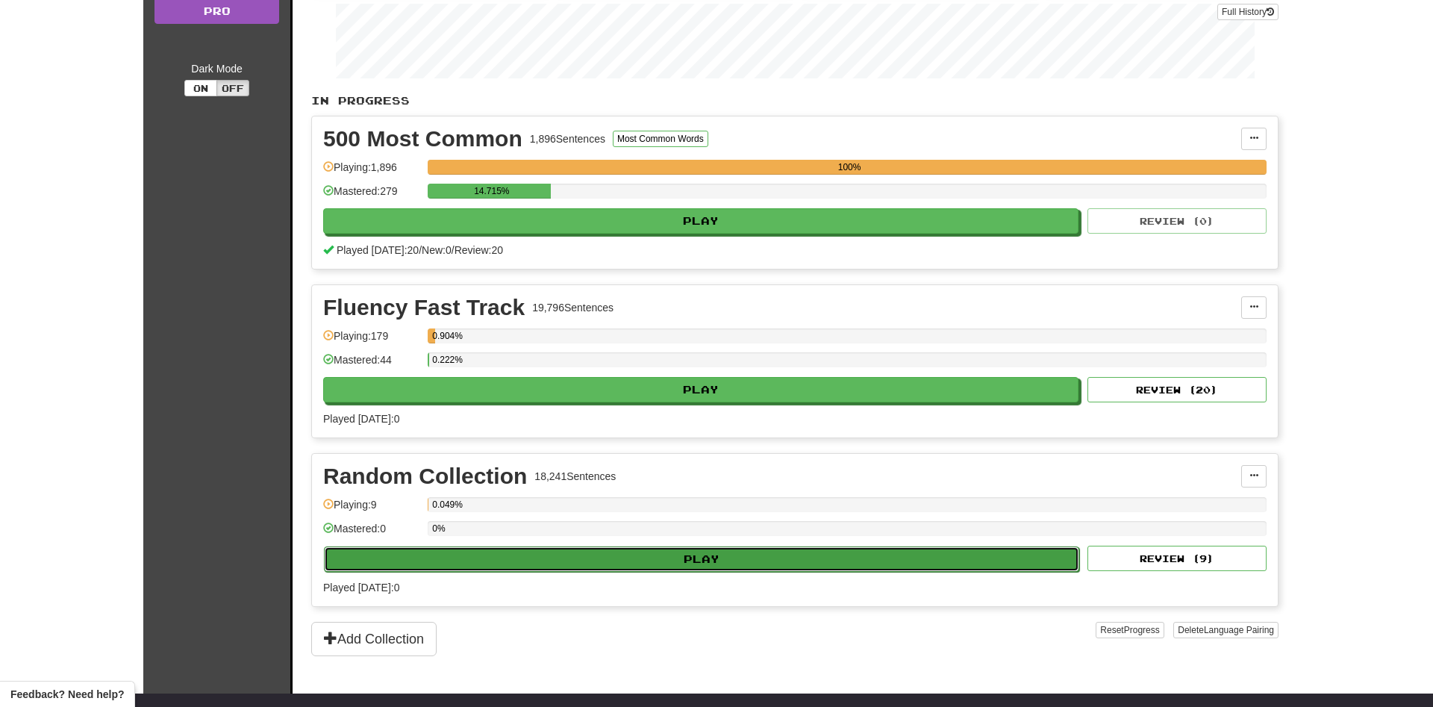
click at [680, 568] on button "Play" at bounding box center [701, 558] width 755 height 25
select select "**"
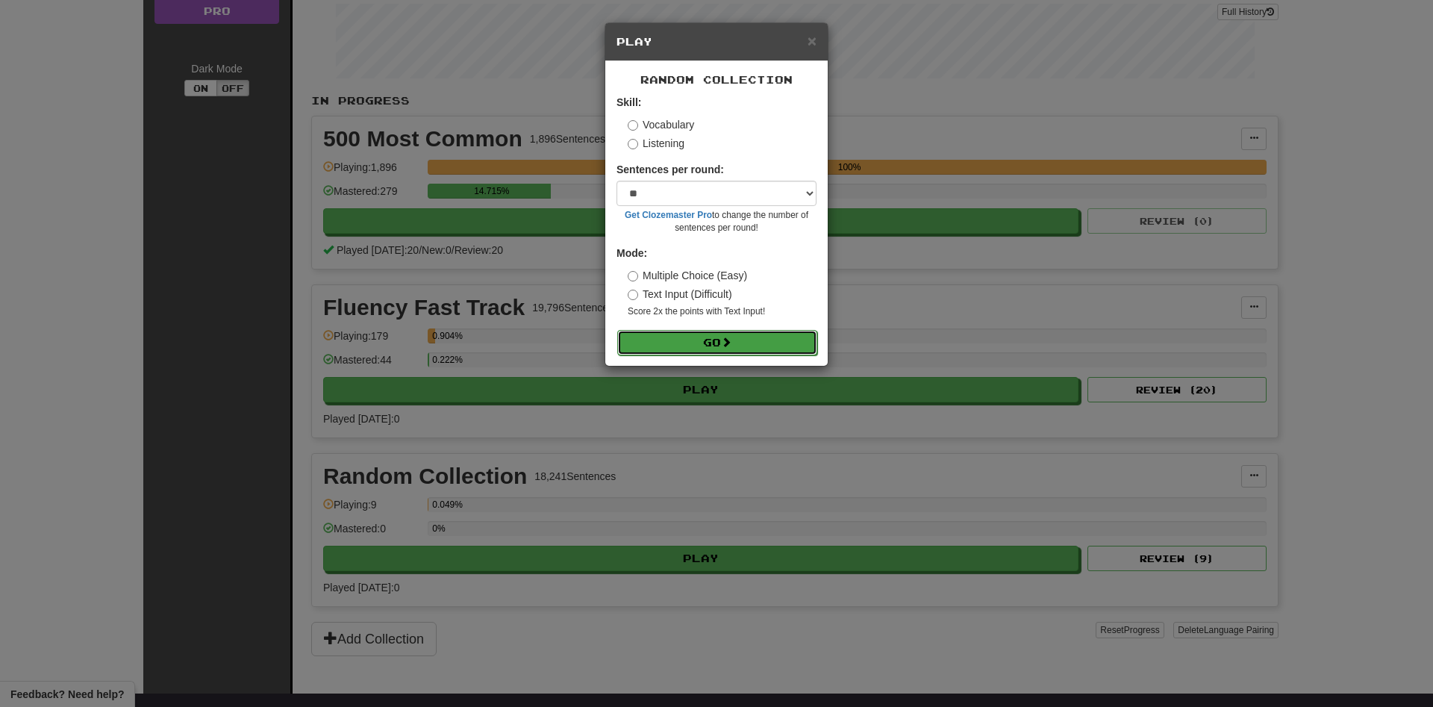
click at [711, 346] on button "Go" at bounding box center [717, 342] width 200 height 25
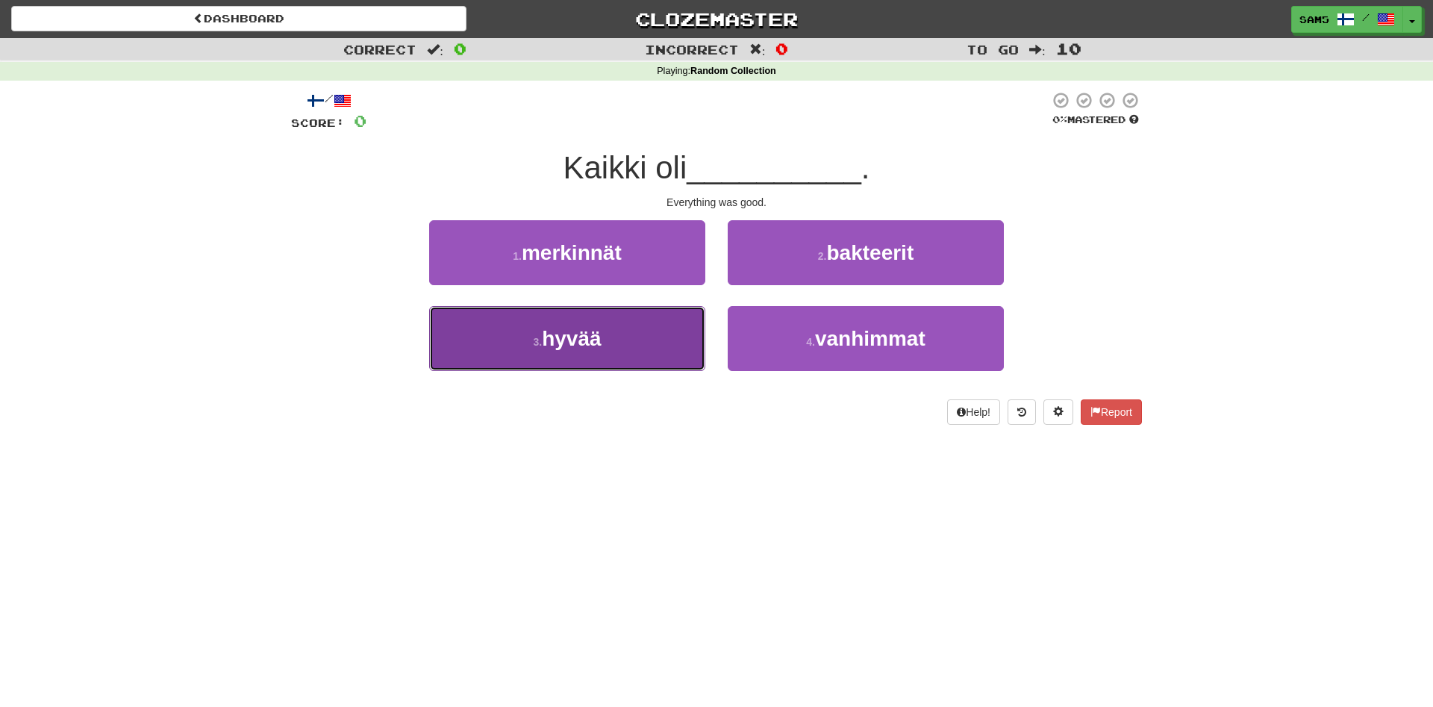
click at [643, 346] on button "3 . hyvää" at bounding box center [567, 338] width 276 height 65
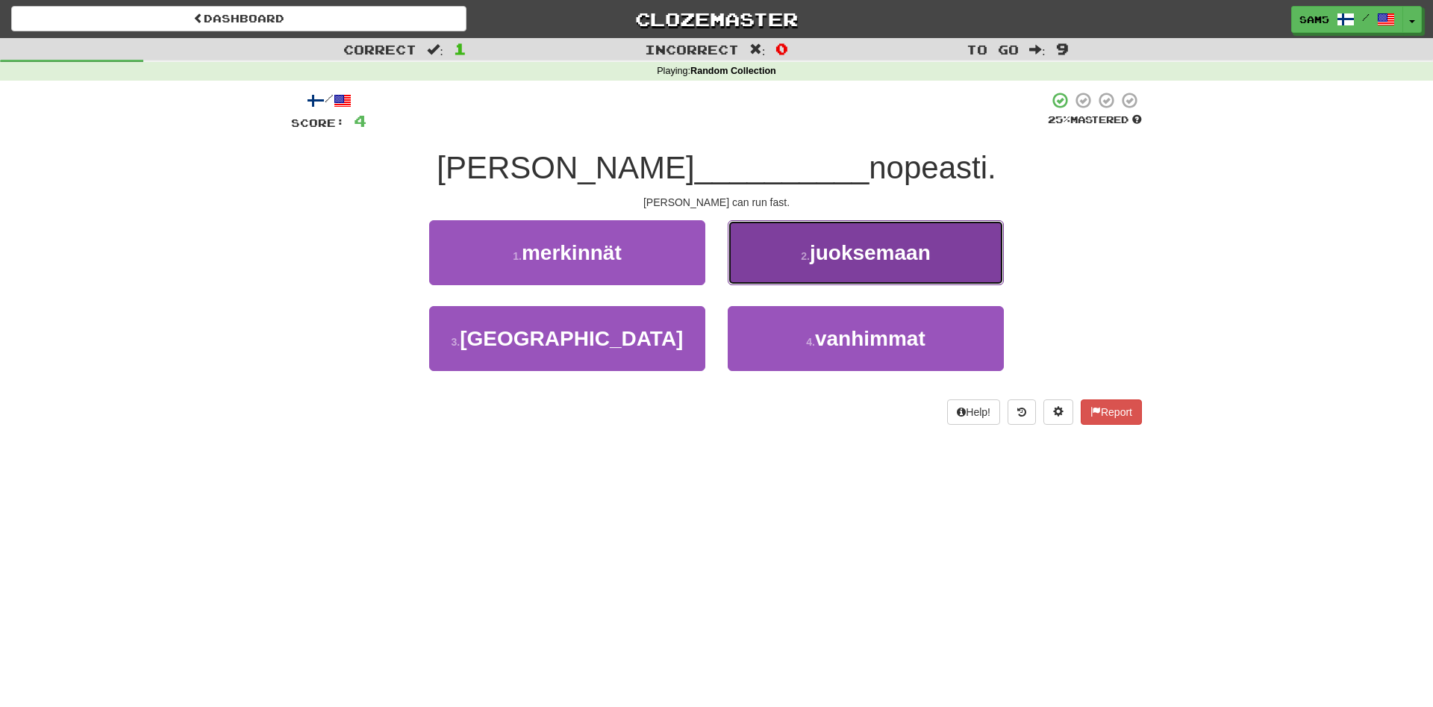
click at [832, 249] on span "juoksemaan" at bounding box center [870, 252] width 121 height 23
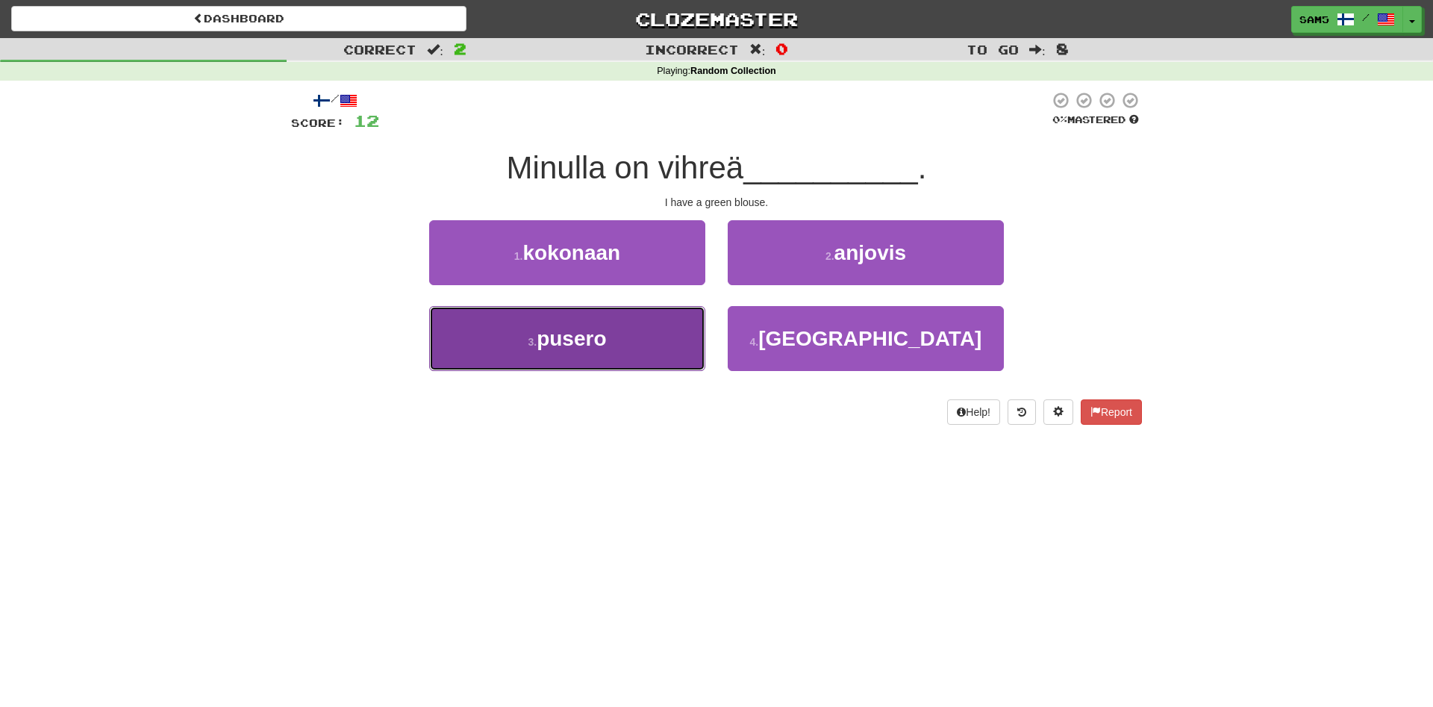
click at [694, 314] on button "3 . pusero" at bounding box center [567, 338] width 276 height 65
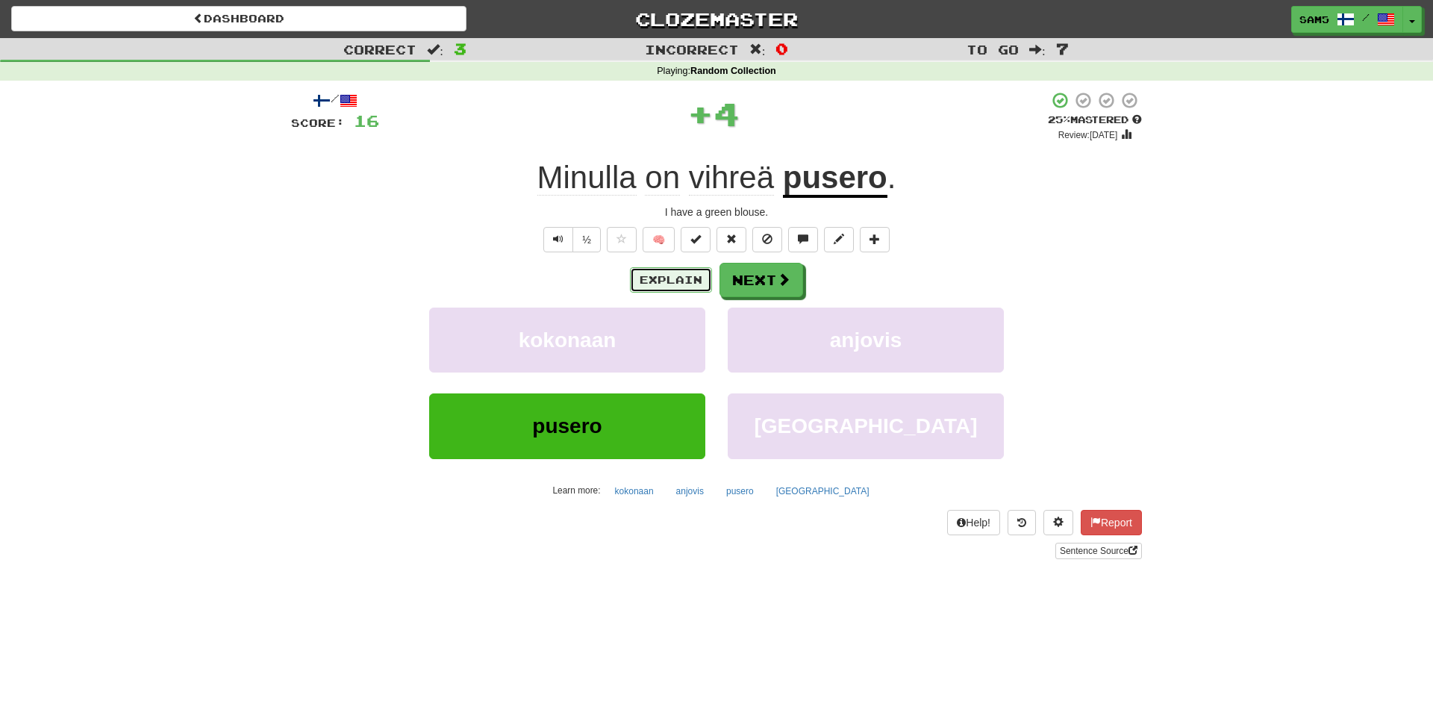
click at [705, 280] on button "Explain" at bounding box center [671, 279] width 82 height 25
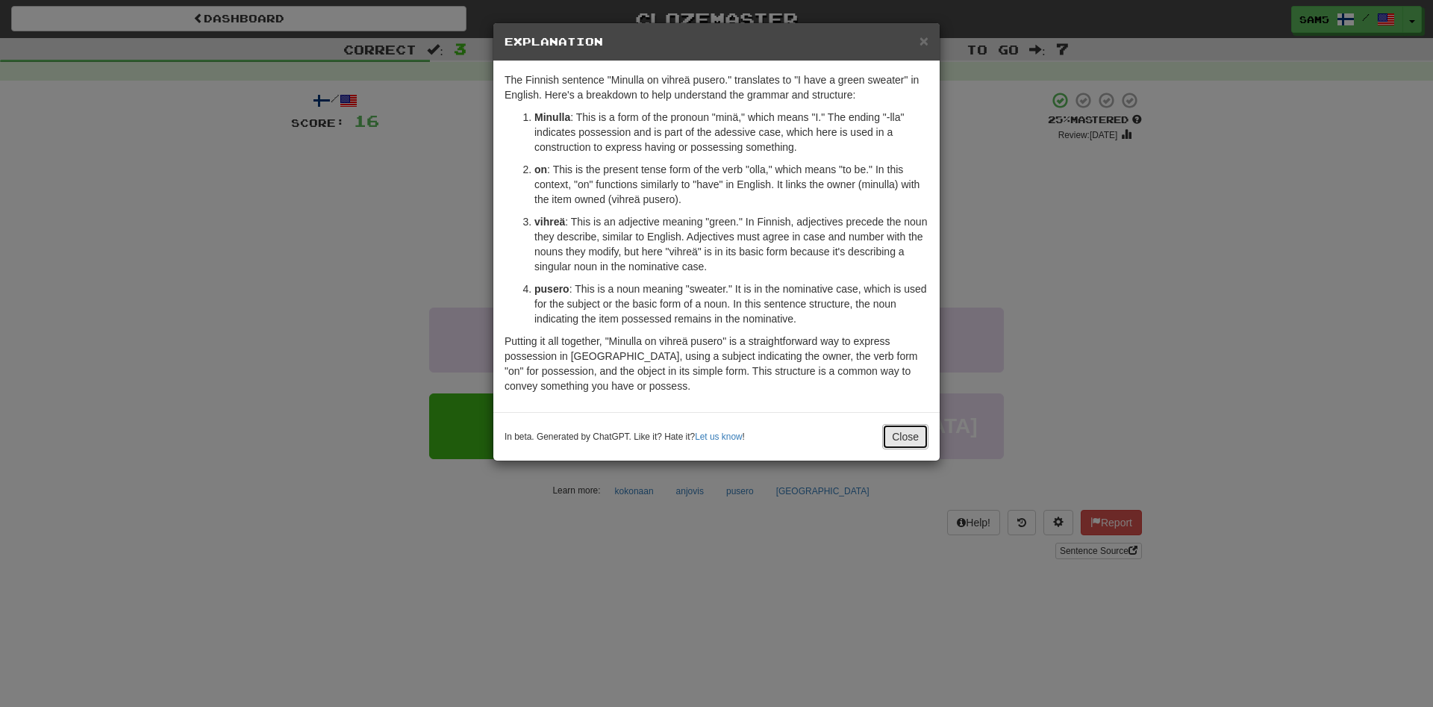
click at [913, 434] on button "Close" at bounding box center [905, 436] width 46 height 25
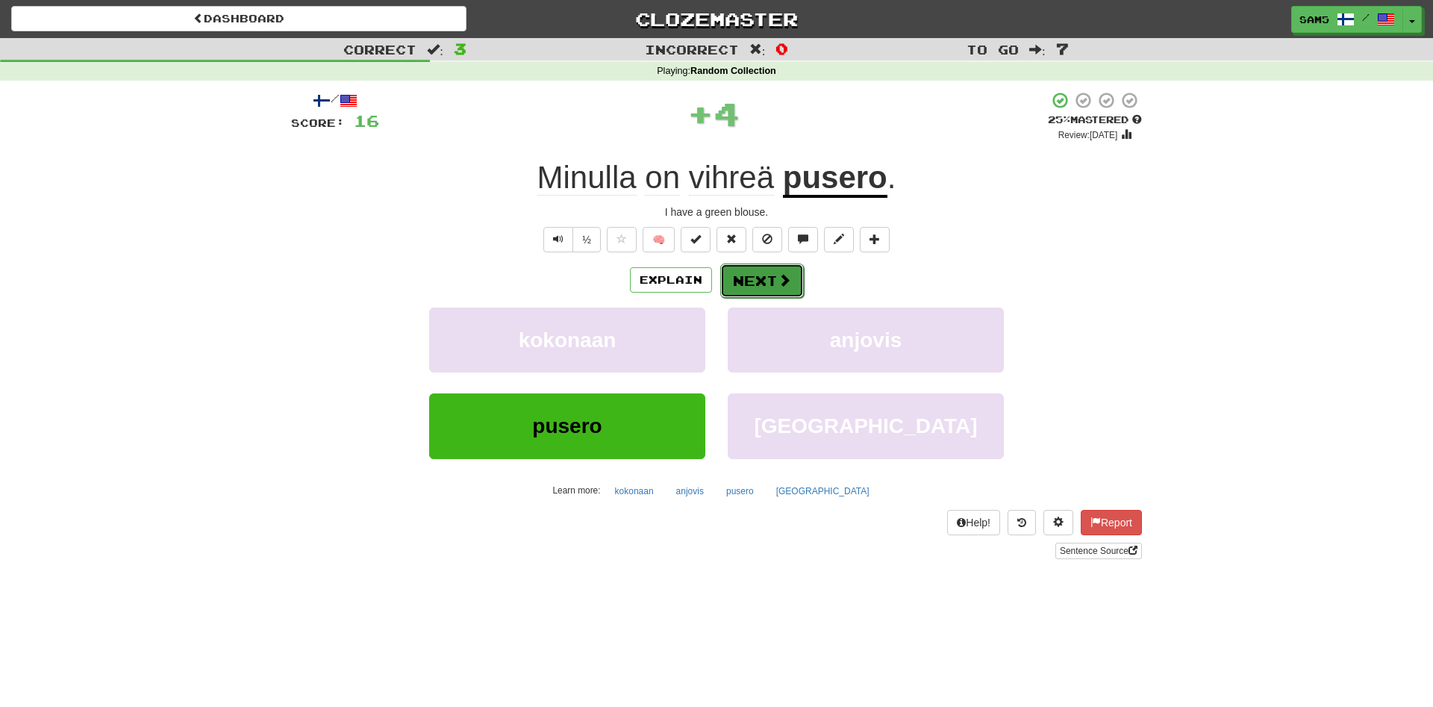
click at [761, 292] on button "Next" at bounding box center [762, 280] width 84 height 34
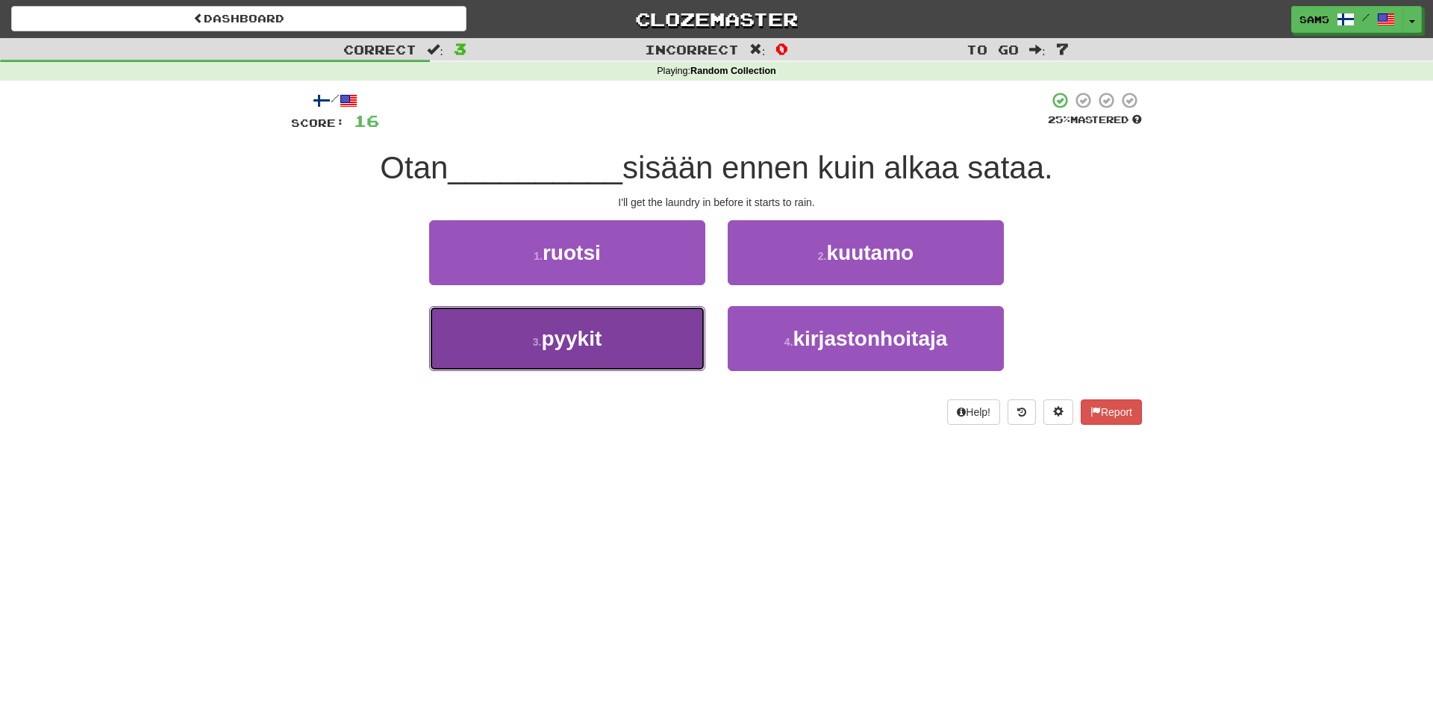
click at [694, 333] on button "3 . pyykit" at bounding box center [567, 338] width 276 height 65
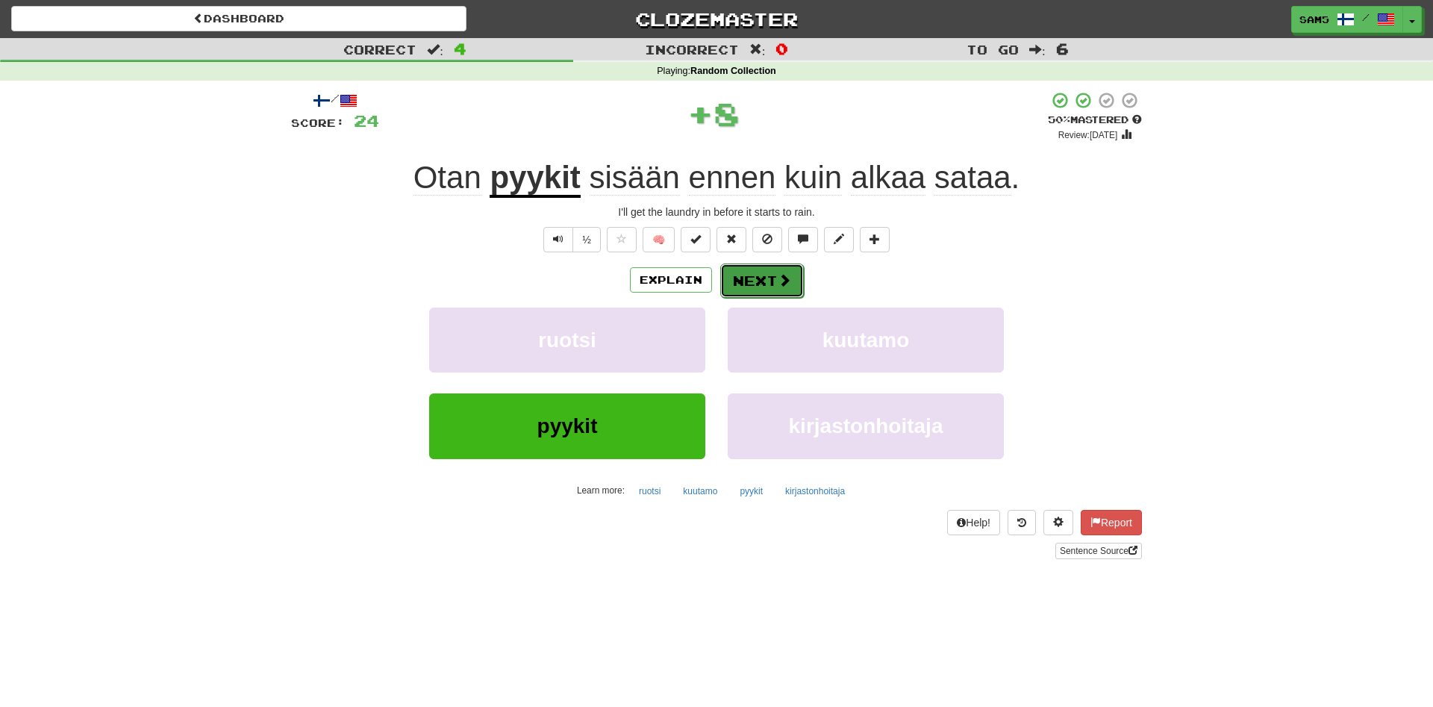
click at [747, 288] on button "Next" at bounding box center [762, 280] width 84 height 34
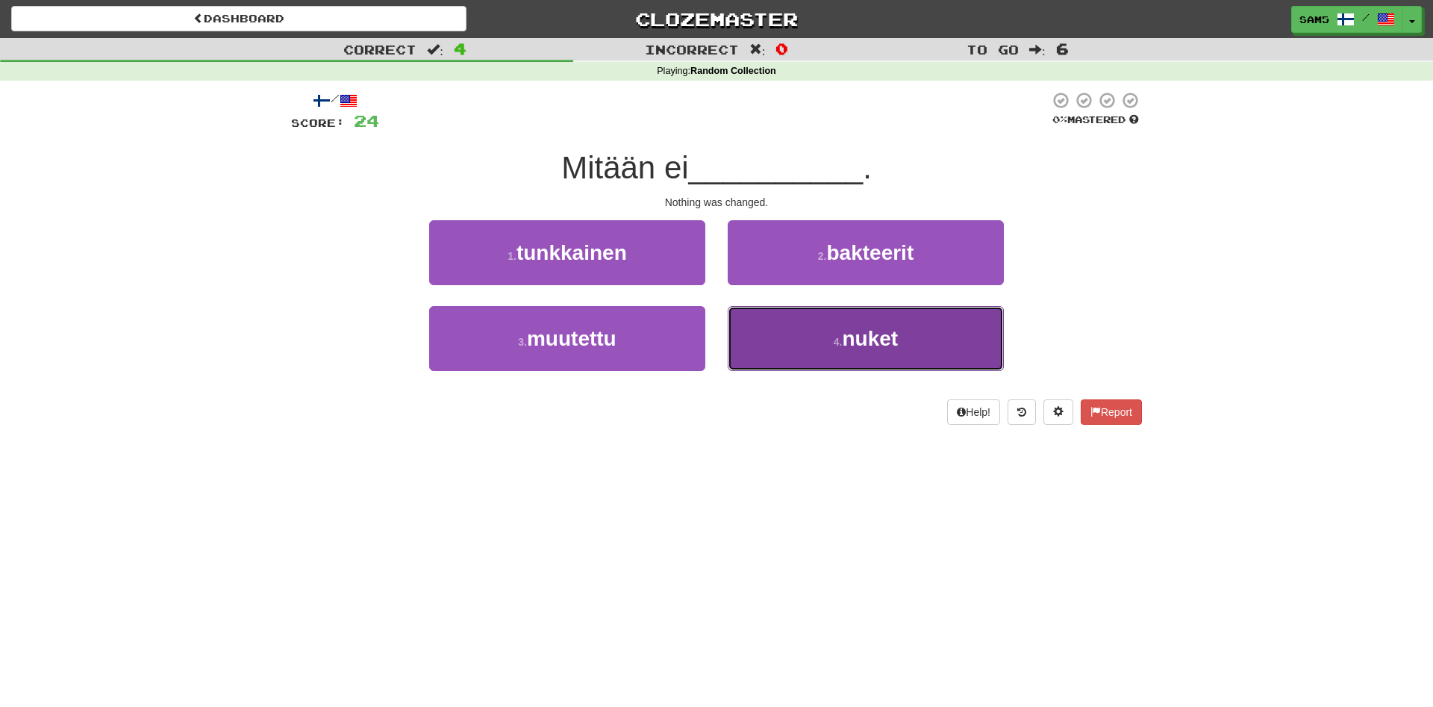
click at [825, 350] on button "4 . nuket" at bounding box center [866, 338] width 276 height 65
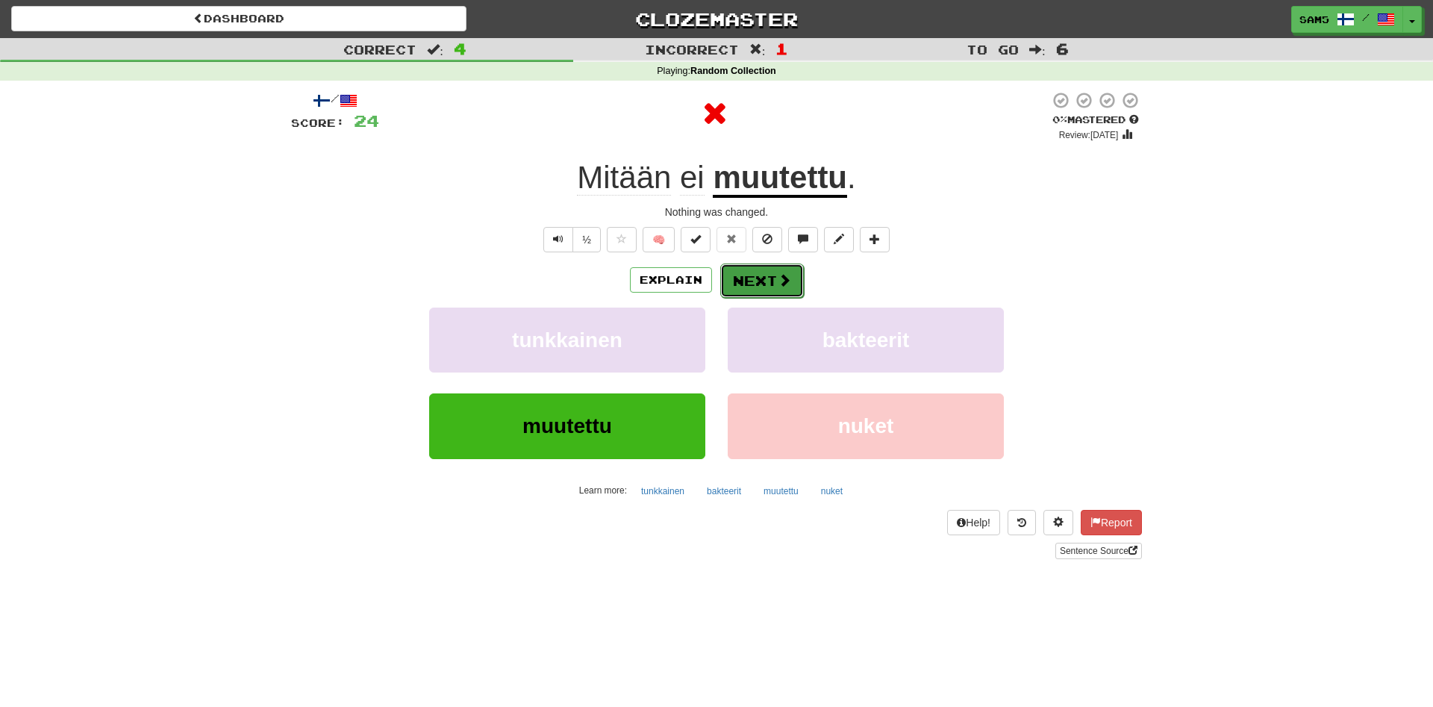
click at [760, 293] on button "Next" at bounding box center [762, 280] width 84 height 34
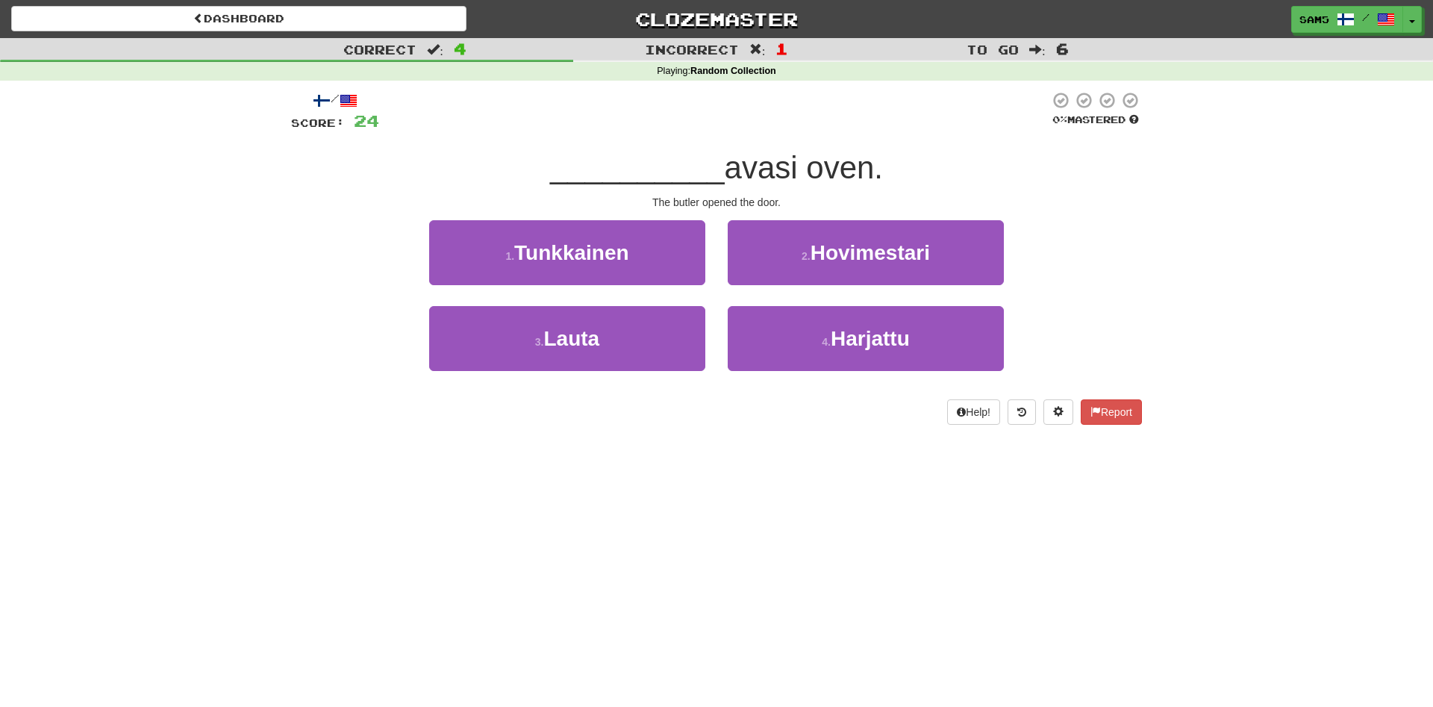
click at [859, 387] on div "4 . Harjattu" at bounding box center [865, 349] width 299 height 86
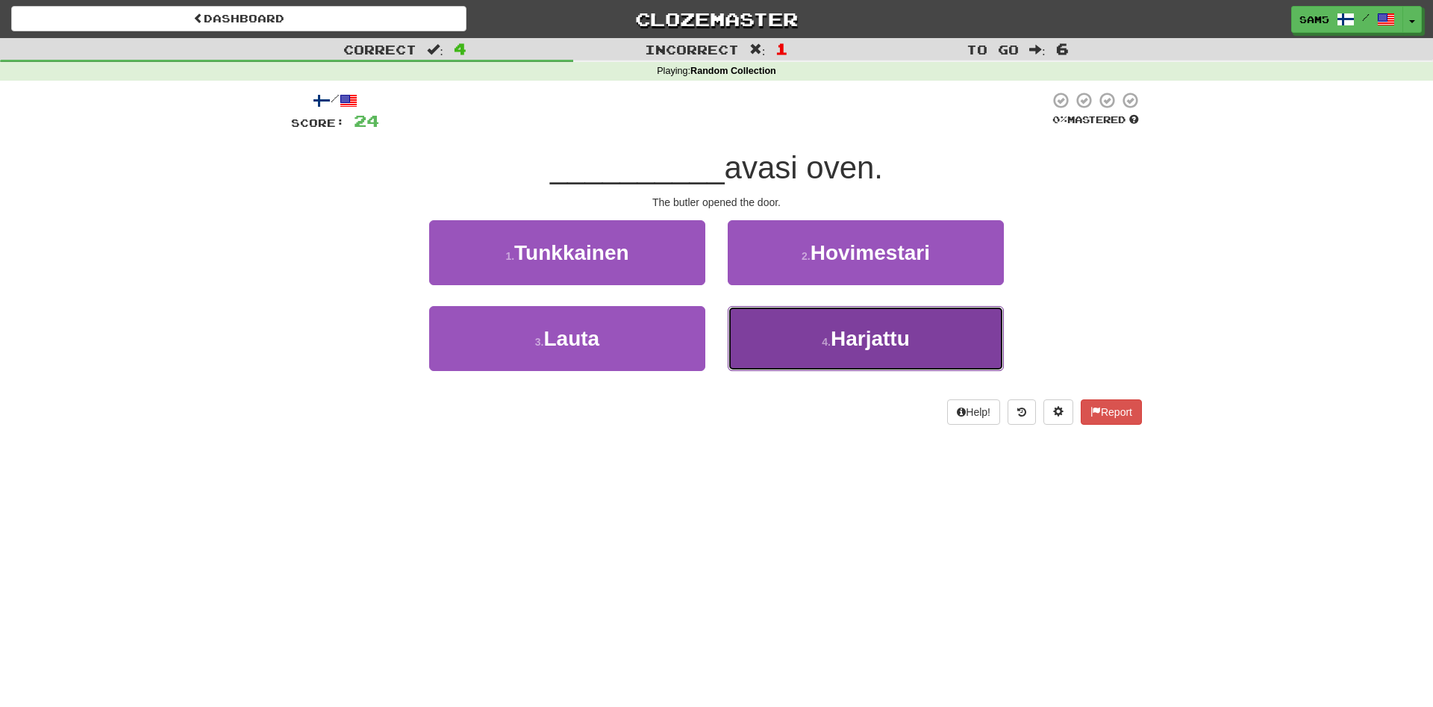
click at [813, 334] on button "4 . Harjattu" at bounding box center [866, 338] width 276 height 65
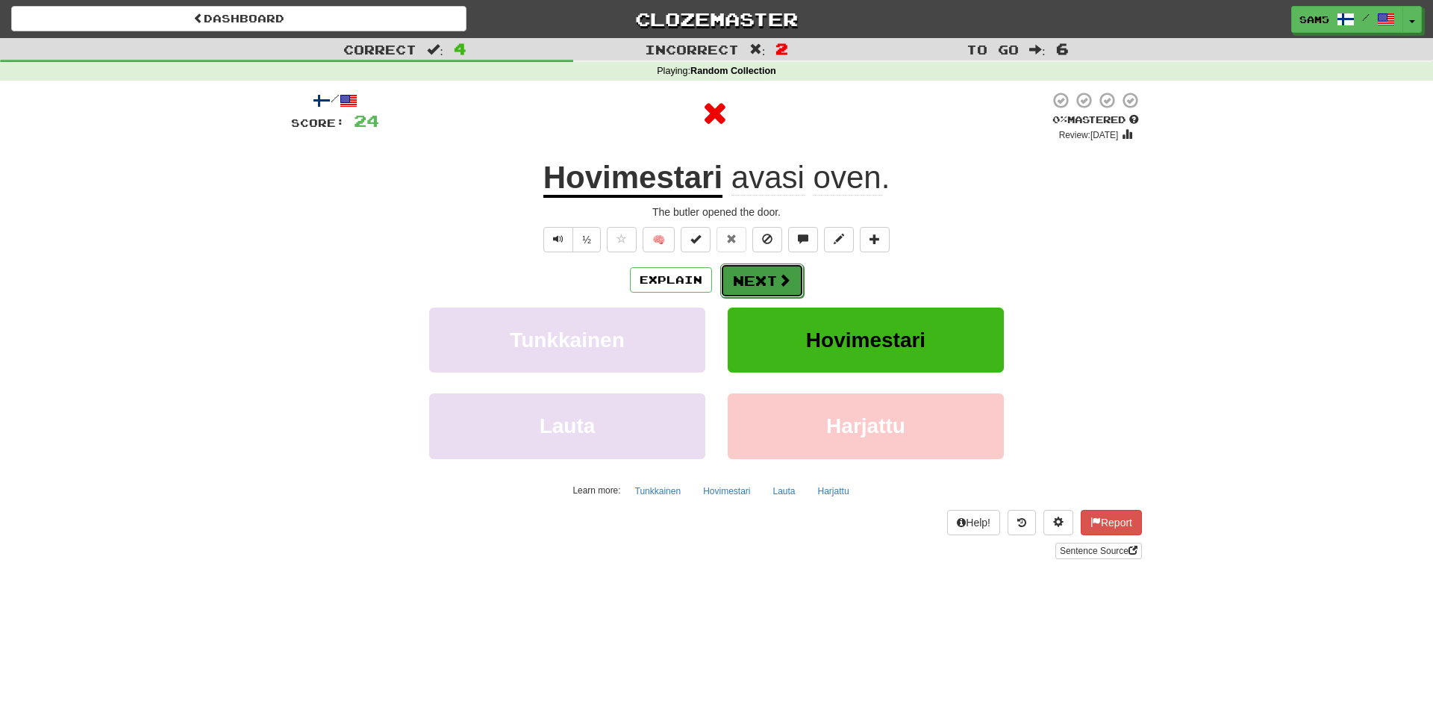
click at [739, 295] on button "Next" at bounding box center [762, 280] width 84 height 34
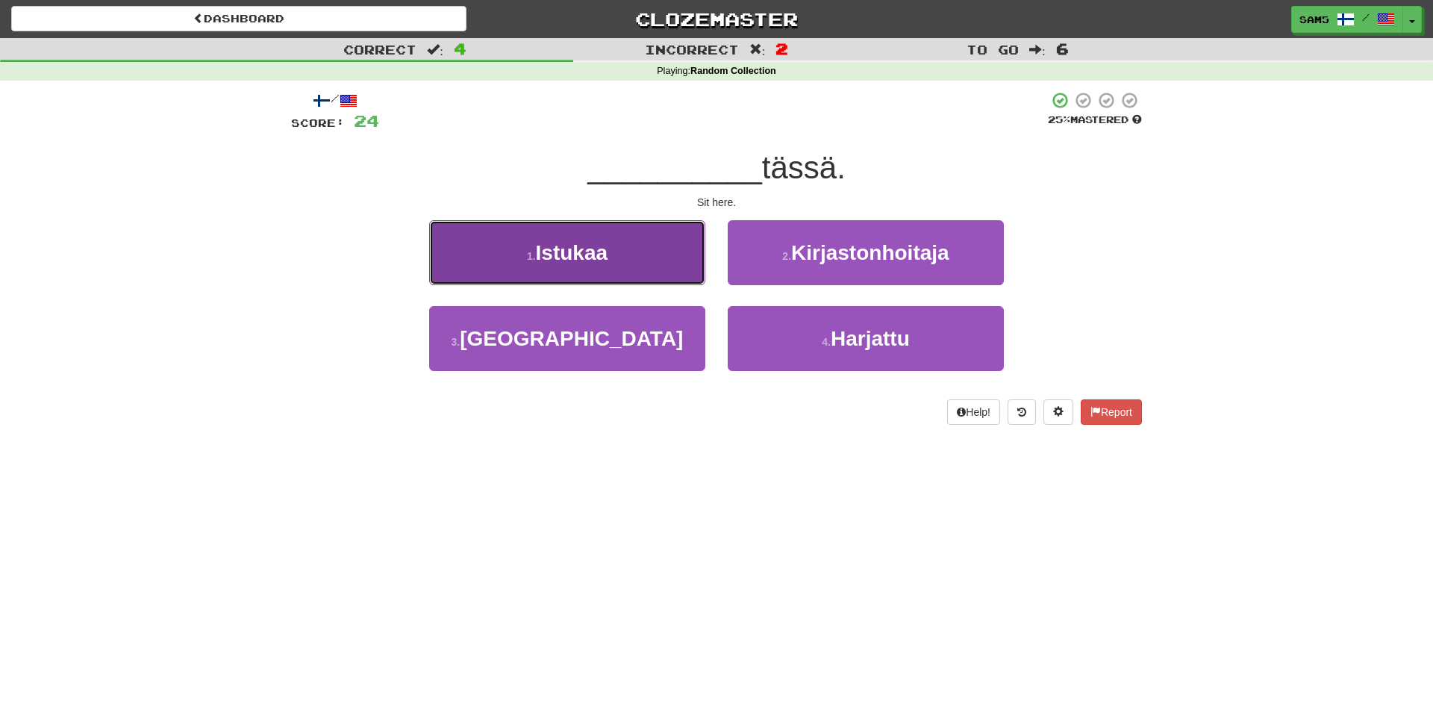
click at [666, 253] on button "1 . Istukaa" at bounding box center [567, 252] width 276 height 65
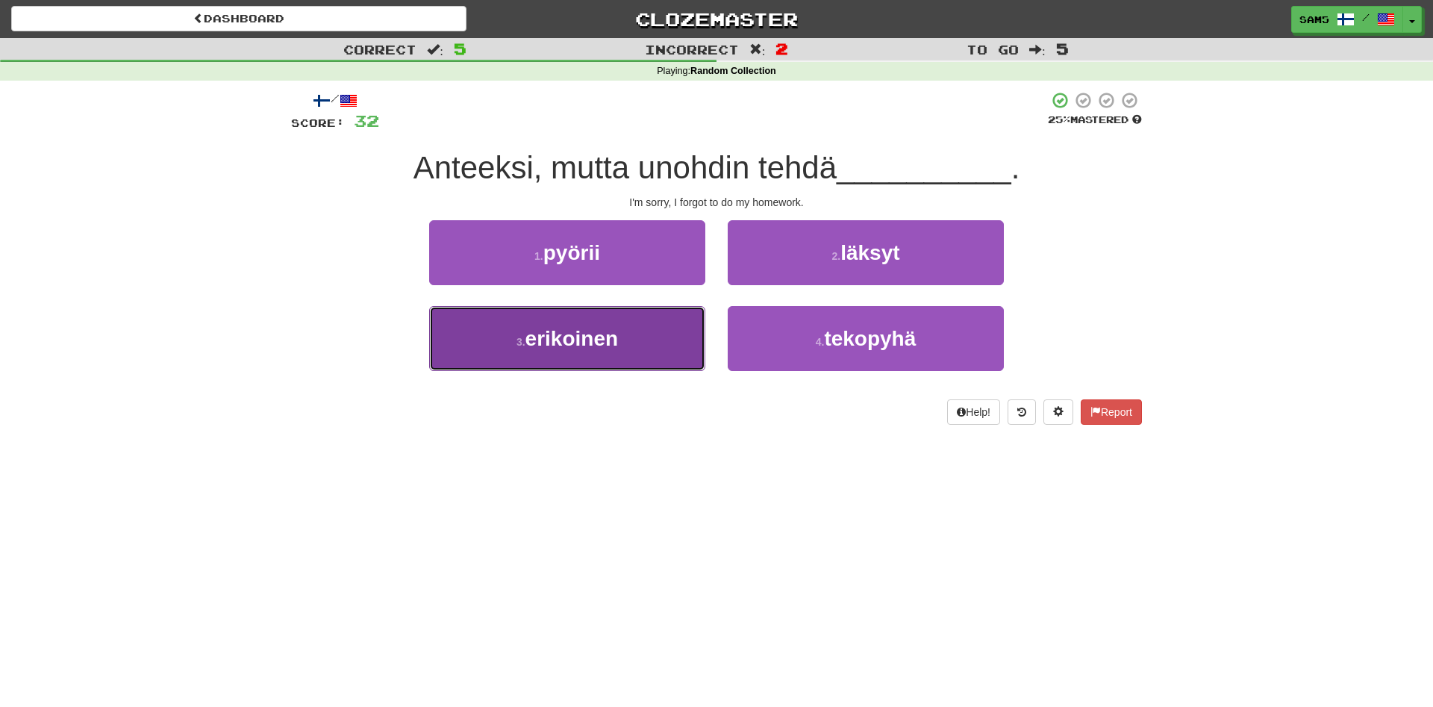
click at [647, 358] on button "3 . erikoinen" at bounding box center [567, 338] width 276 height 65
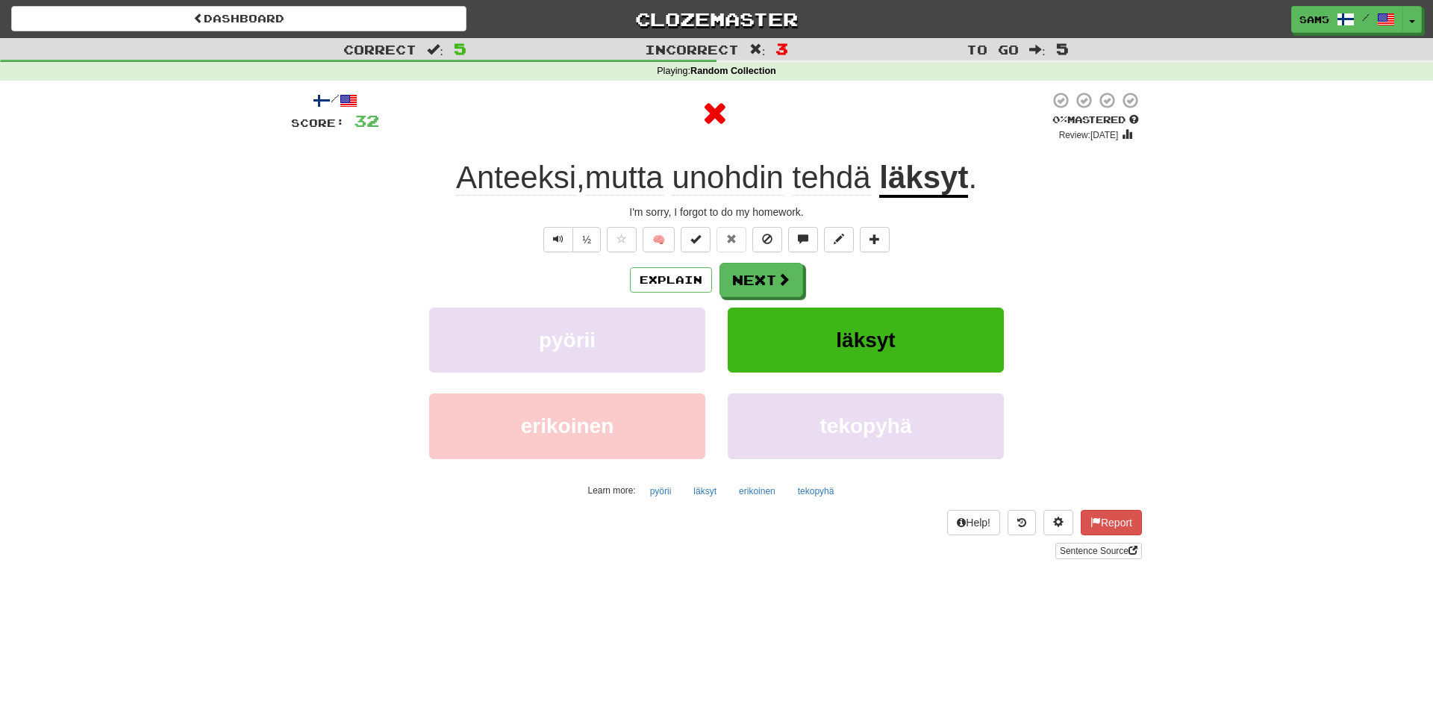
click at [740, 260] on div "/ Score: 32 0 % Mastered Review: 2025-08-15 Anteeksi , mutta unohdin tehdä läks…" at bounding box center [716, 325] width 851 height 468
click at [733, 278] on button "Next" at bounding box center [762, 280] width 84 height 34
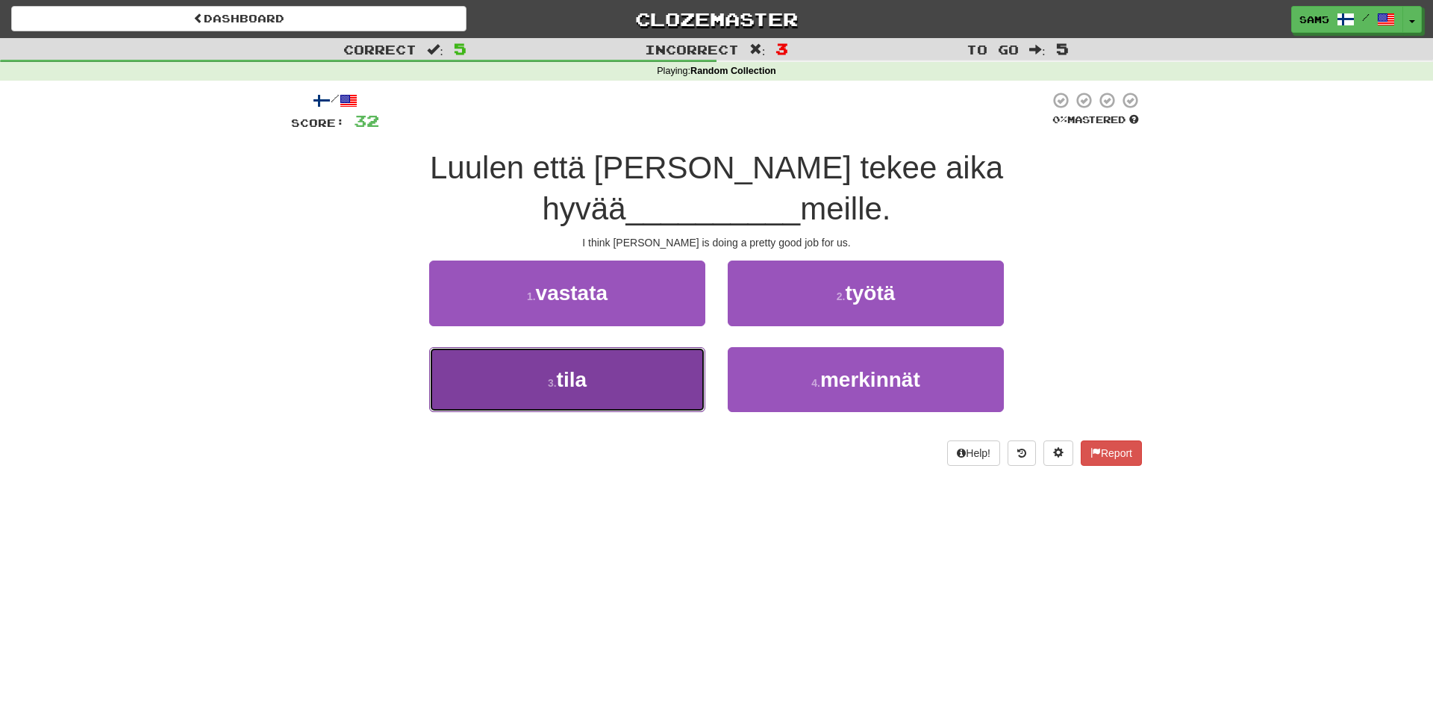
click at [678, 347] on button "3 . tila" at bounding box center [567, 379] width 276 height 65
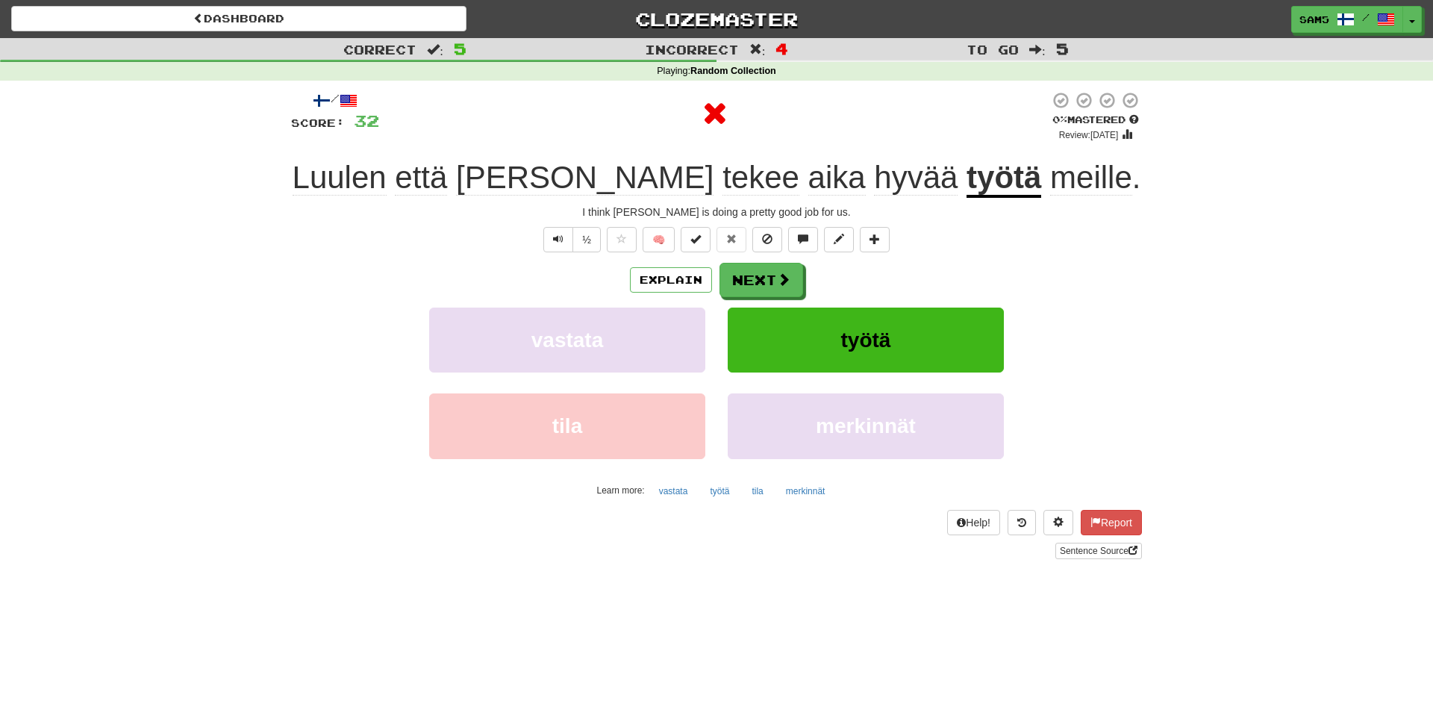
click at [758, 262] on div "/ Score: 32 0 % Mastered Review: 2025-08-15 Luulen että Tom tekee aika hyvää ty…" at bounding box center [716, 325] width 851 height 468
click at [755, 278] on button "Next" at bounding box center [762, 280] width 84 height 34
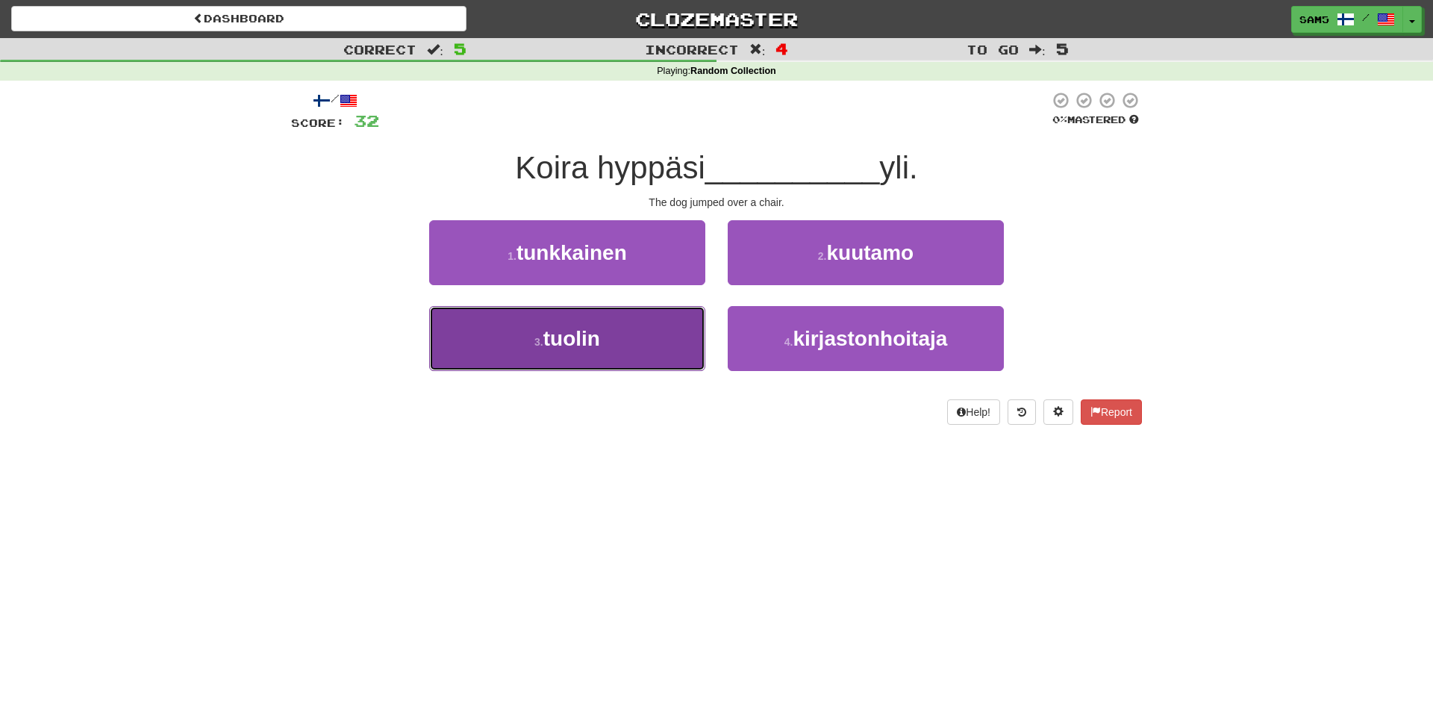
click at [688, 344] on button "3 . tuolin" at bounding box center [567, 338] width 276 height 65
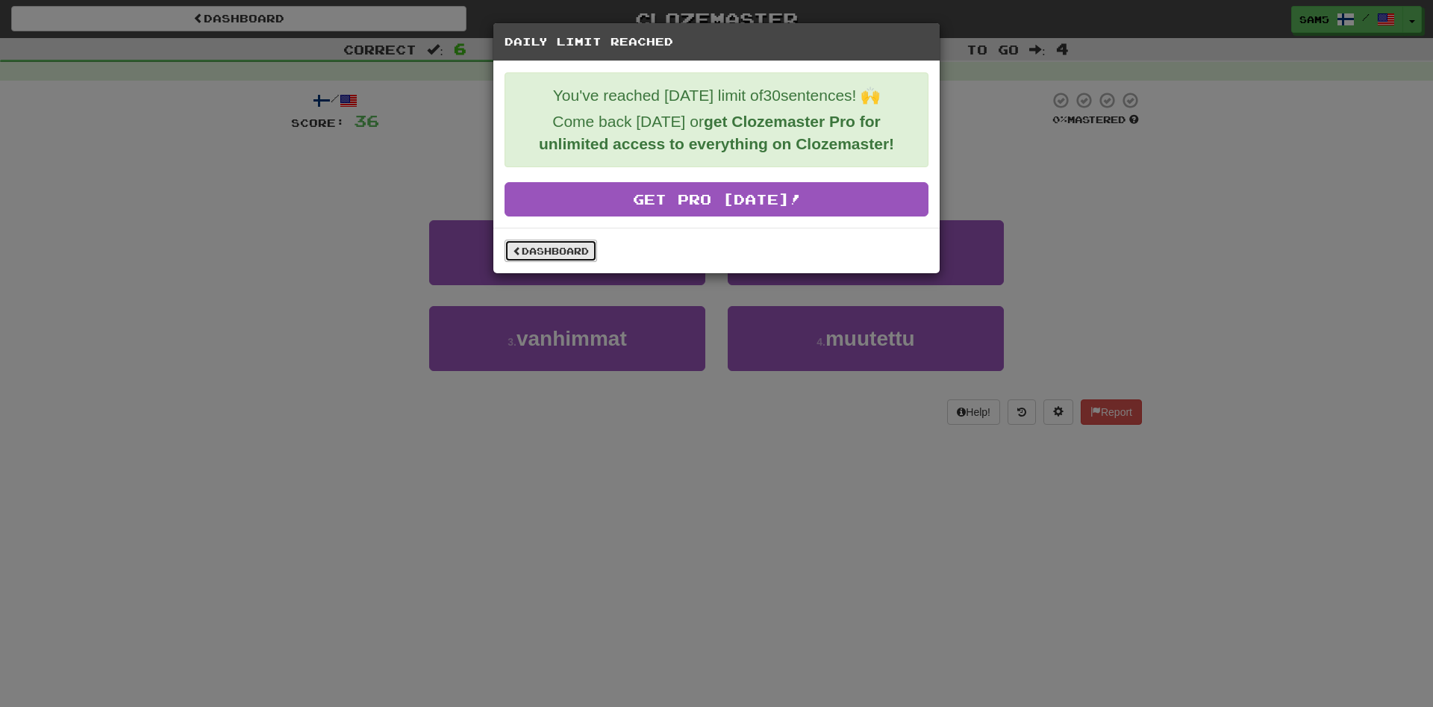
click at [566, 251] on link "Dashboard" at bounding box center [551, 251] width 93 height 22
